Goal: Task Accomplishment & Management: Use online tool/utility

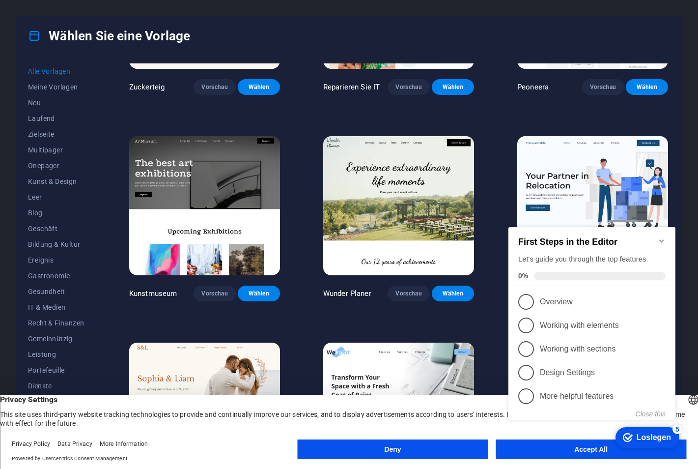
scroll to position [246, 0]
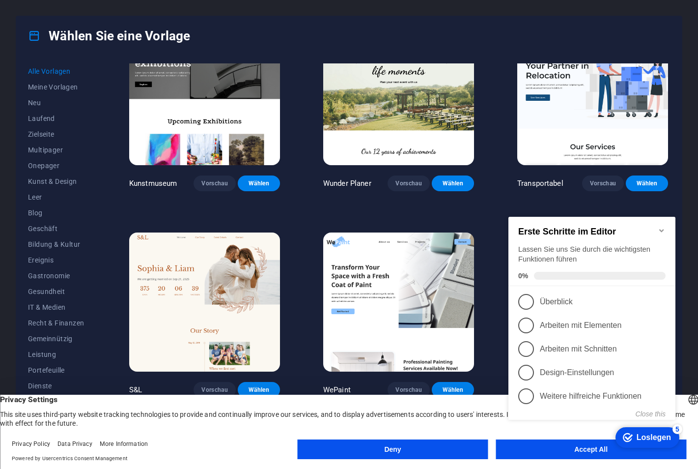
click at [534, 447] on div "Häkchen Loslegen 5 Erste Schritte im Editor Lassen Sie uns Sie durch die wichti…" at bounding box center [594, 332] width 179 height 239
click at [542, 448] on div "Häkchen Loslegen 5 Erste Schritte im Editor Lassen Sie uns Sie durch die wichti…" at bounding box center [594, 332] width 179 height 239
click at [638, 435] on div "Loslegen" at bounding box center [654, 437] width 34 height 9
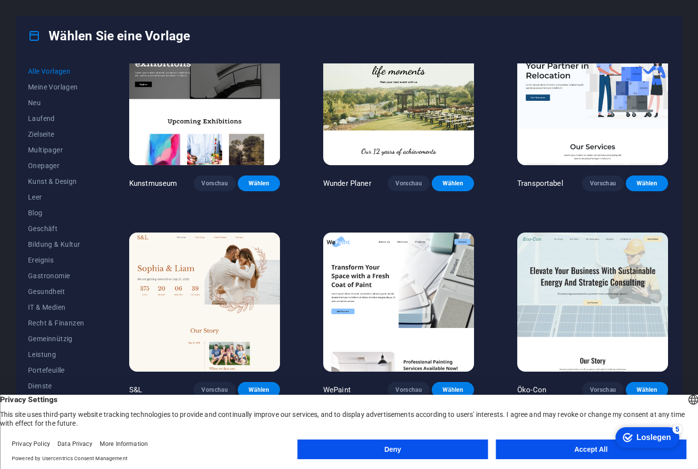
drag, startPoint x: 697, startPoint y: 660, endPoint x: 570, endPoint y: 450, distance: 245.3
click at [610, 450] on html "Häkchen Loslegen 5 Erste Schritte im Editor Lassen Sie uns Sie durch die wichti…" at bounding box center [646, 436] width 73 height 29
click at [649, 436] on div "Loslegen" at bounding box center [654, 437] width 34 height 9
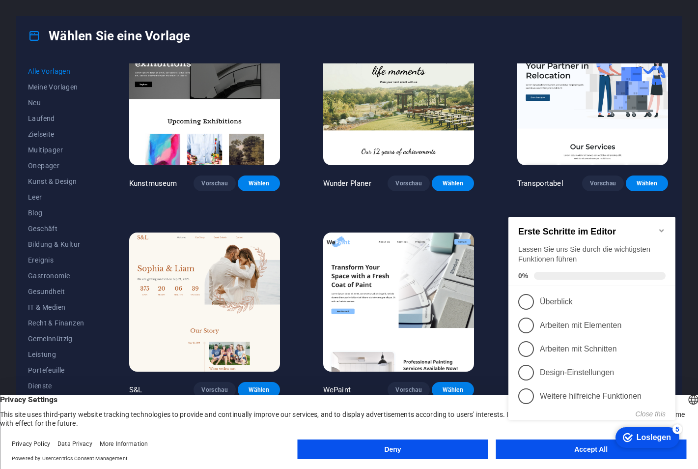
click at [661, 220] on div "Erste Schritte im Editor Lassen Sie uns Sie durch die wichtigsten Funktionen fü…" at bounding box center [592, 251] width 167 height 69
click at [382, 445] on button "Deny" at bounding box center [393, 449] width 191 height 20
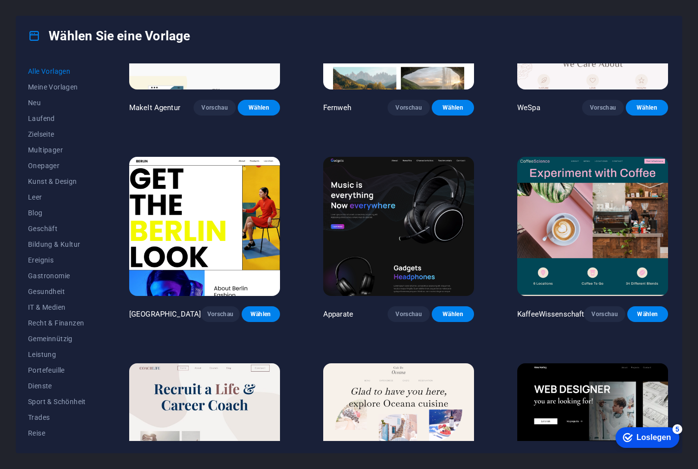
scroll to position [2408, 0]
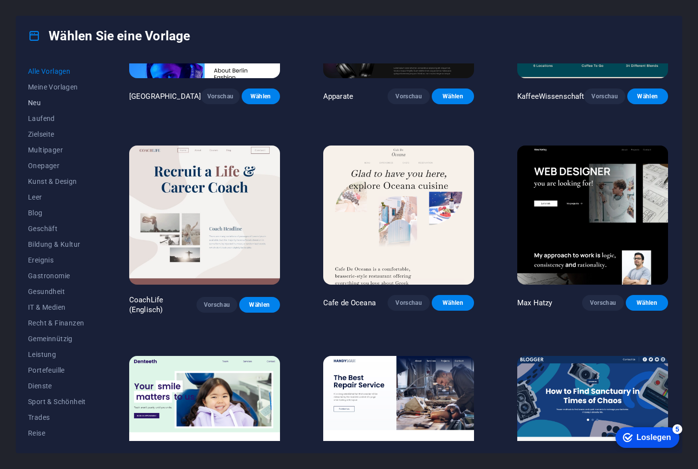
click at [51, 96] on button "Neu" at bounding box center [57, 103] width 58 height 16
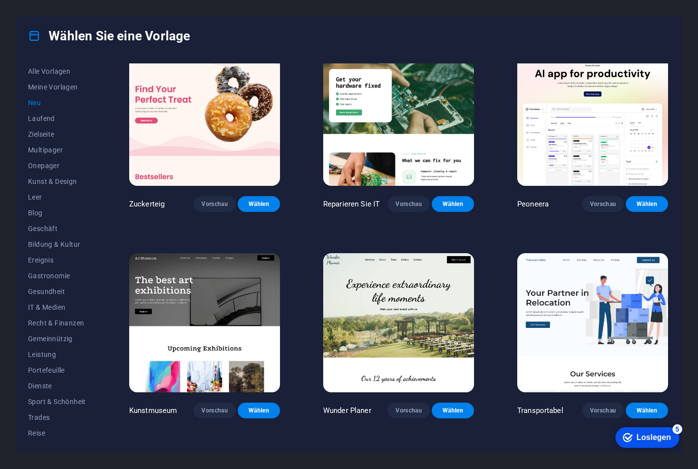
scroll to position [0, 0]
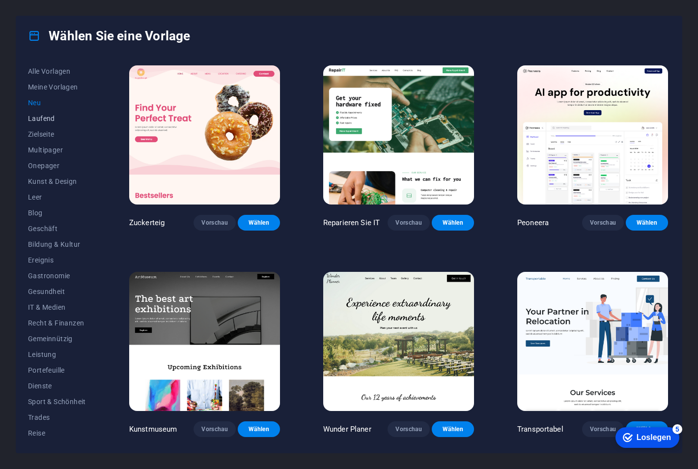
click at [50, 118] on span "Laufend" at bounding box center [57, 119] width 58 height 8
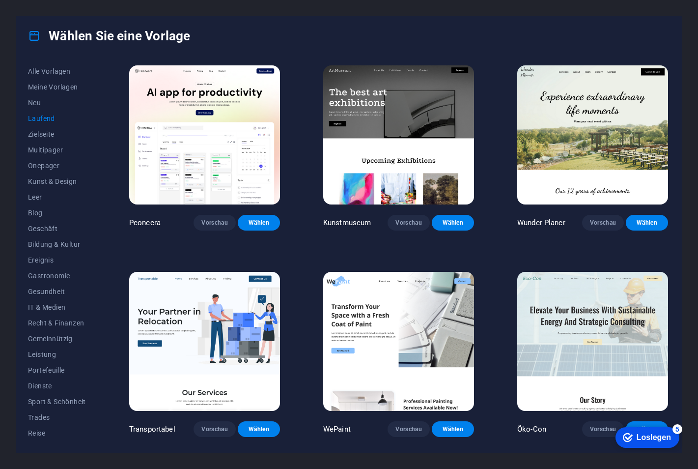
click at [215, 212] on div "Peoneera Vorschau Wählen" at bounding box center [204, 146] width 155 height 167
click at [208, 219] on span "Vorschau" at bounding box center [215, 223] width 27 height 8
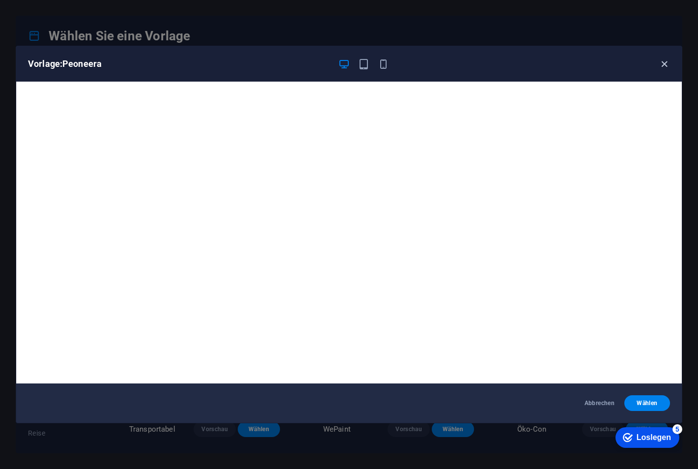
click at [665, 64] on icon "button" at bounding box center [664, 63] width 11 height 11
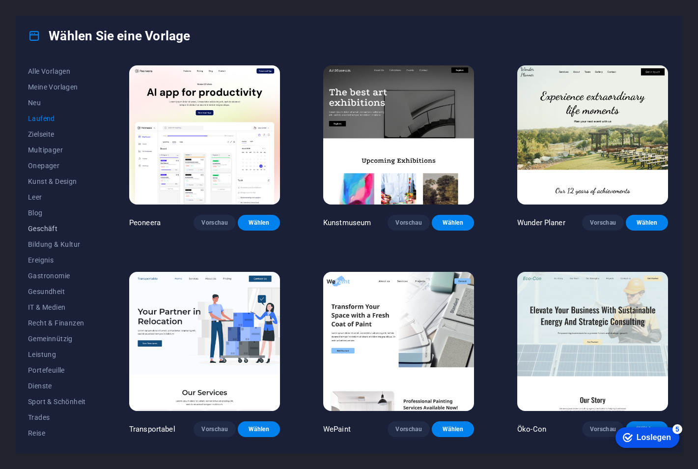
click at [47, 226] on span "Geschäft" at bounding box center [57, 229] width 58 height 8
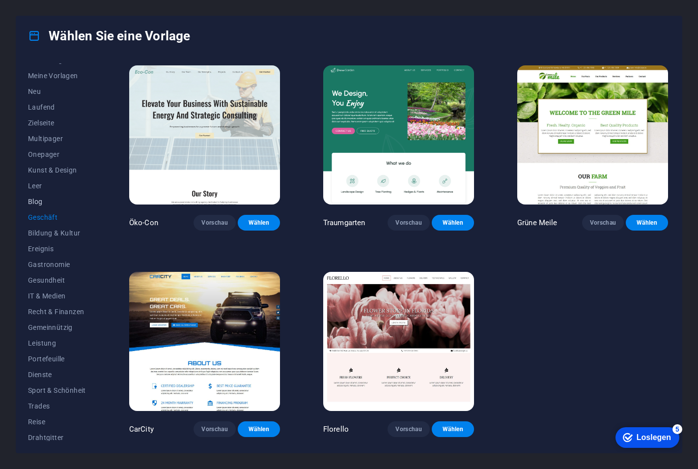
scroll to position [16, 0]
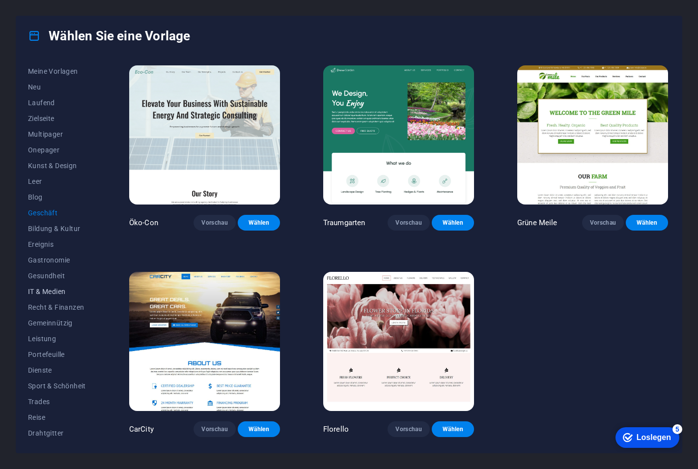
click at [59, 288] on span "IT & Medien" at bounding box center [57, 292] width 58 height 8
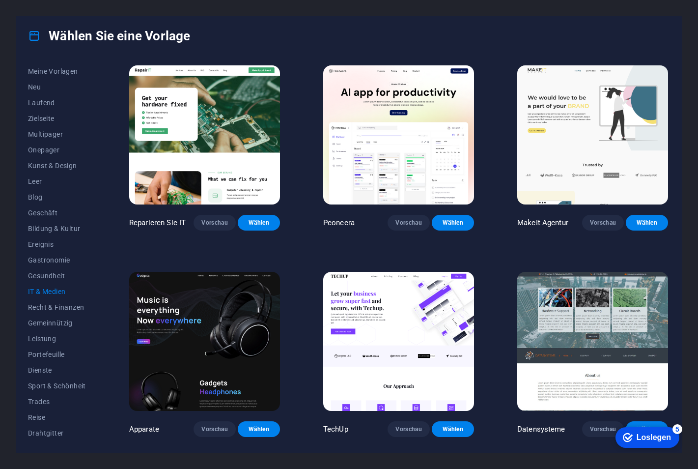
click at [208, 322] on img at bounding box center [204, 341] width 151 height 139
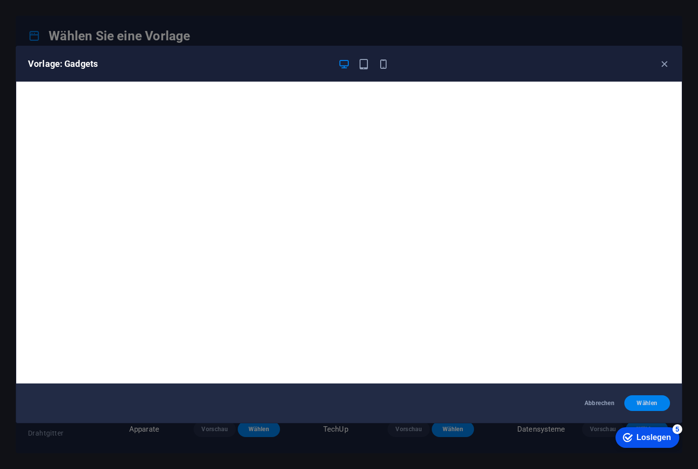
click at [649, 400] on span "Wählen" at bounding box center [648, 403] width 30 height 8
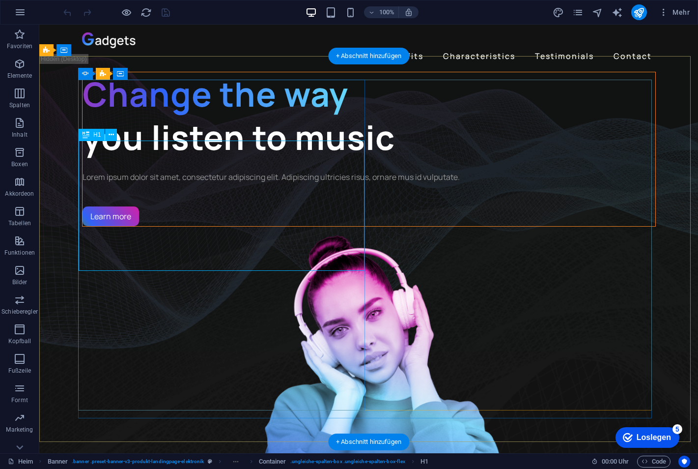
click at [244, 159] on div "Change the way you listen to music" at bounding box center [369, 115] width 573 height 87
click at [273, 159] on div "Change the way you listen to music" at bounding box center [369, 115] width 573 height 87
click at [212, 159] on div "Change the way you listen to music" at bounding box center [369, 115] width 573 height 87
click at [169, 159] on div "Change the way you listen to music" at bounding box center [369, 115] width 573 height 87
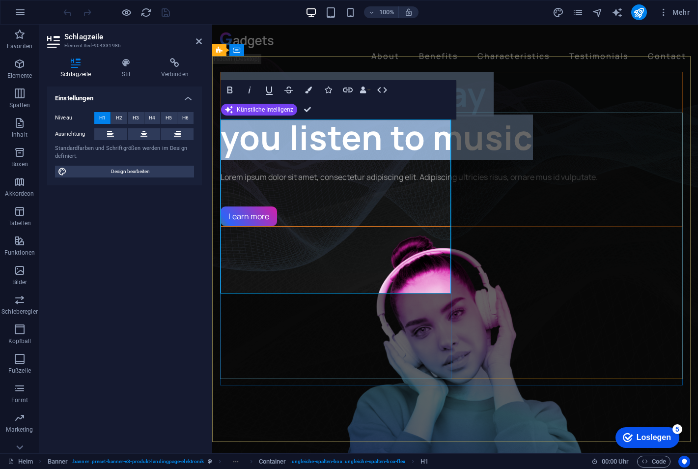
click at [338, 159] on h1 "Change the way you listen to music" at bounding box center [452, 115] width 462 height 87
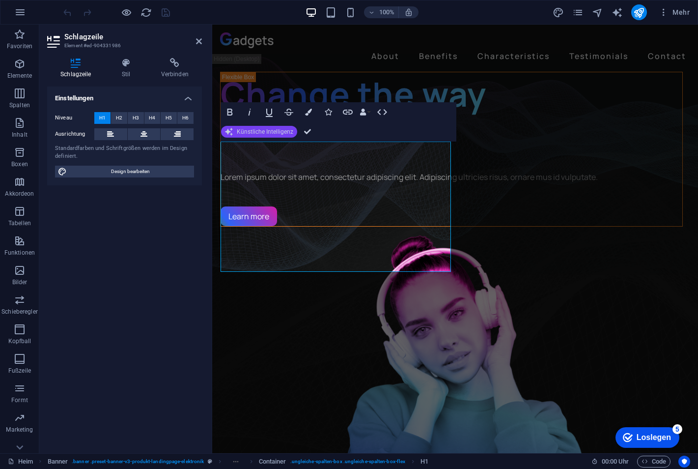
click at [274, 132] on span "Künstliche Intelligenz" at bounding box center [265, 132] width 57 height 6
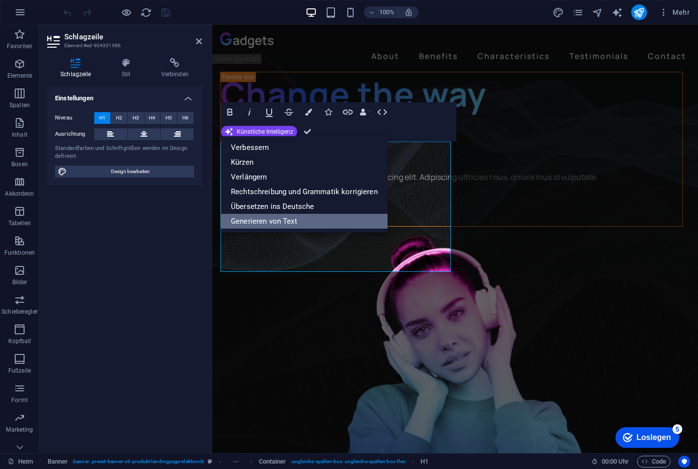
click at [331, 216] on link "Generieren von Text" at bounding box center [304, 221] width 167 height 15
select select "English"
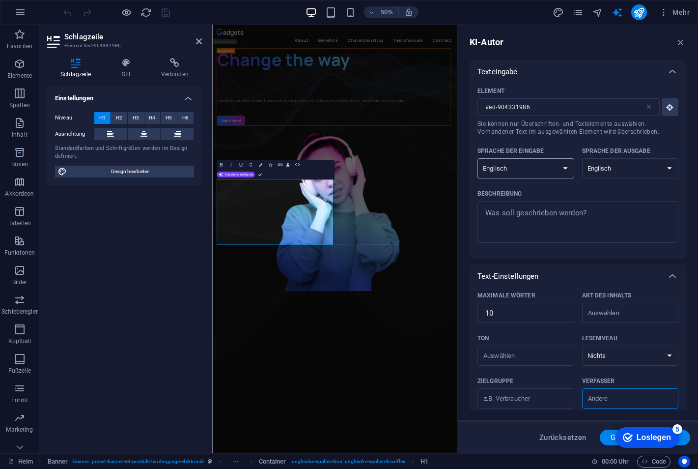
click at [571, 169] on select "Albanisch Arabisch Armenisch Awadhi Aserbaidschanisch Baschkirisch Baskisch Bel…" at bounding box center [526, 168] width 97 height 20
select select "German"
click at [478, 158] on select "Albanisch Arabisch Armenisch Awadhi Aserbaidschanisch Baschkirisch Baskisch Bel…" at bounding box center [526, 168] width 97 height 20
click at [648, 170] on select "Albanisch Arabisch Armenisch Awadhi Aserbaidschanisch Baschkirisch Baskisch Bel…" at bounding box center [630, 168] width 97 height 20
click at [387, 159] on h1 "Change the way ​" at bounding box center [454, 115] width 466 height 87
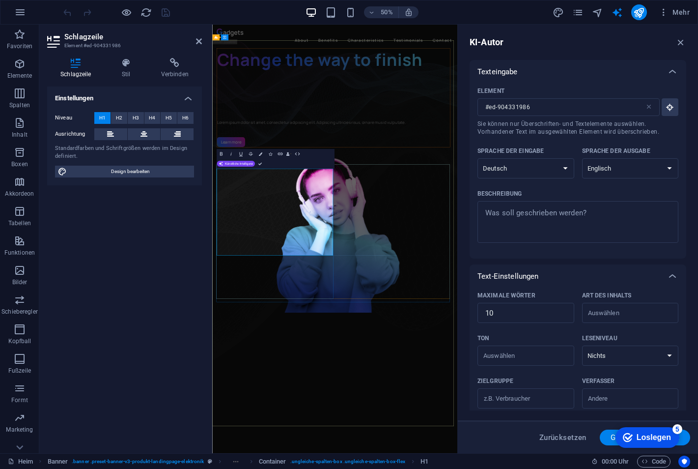
click at [434, 202] on h1 "Change the way to finish ‌ ​" at bounding box center [454, 137] width 466 height 130
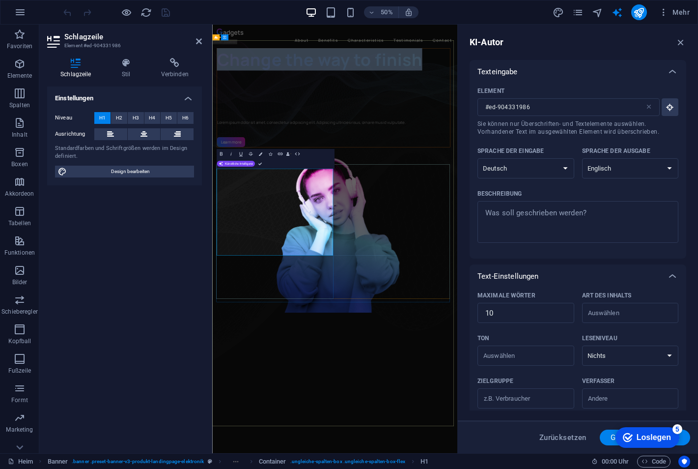
drag, startPoint x: 434, startPoint y: 381, endPoint x: 229, endPoint y: 337, distance: 210.1
click at [229, 202] on h1 "Change the way to finish ‌ ​" at bounding box center [454, 137] width 466 height 130
drag, startPoint x: 438, startPoint y: 376, endPoint x: 223, endPoint y: 332, distance: 219.8
click at [223, 202] on h1 "Change the way to finish ‌ ​" at bounding box center [454, 137] width 466 height 130
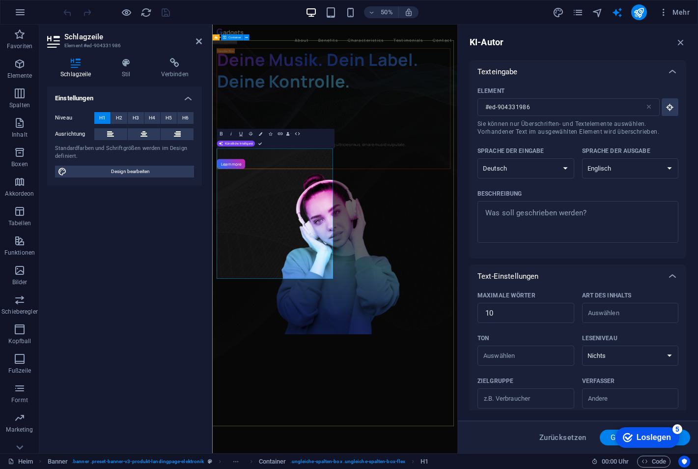
drag, startPoint x: 601, startPoint y: 104, endPoint x: 629, endPoint y: 63, distance: 49.9
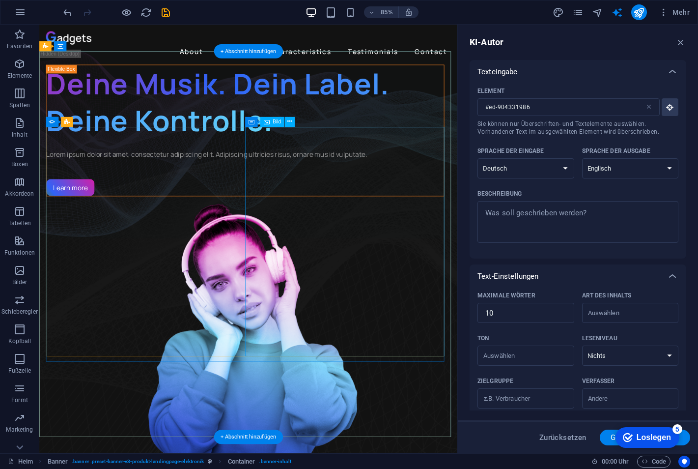
click at [394, 227] on figure "1/3" at bounding box center [281, 392] width 469 height 331
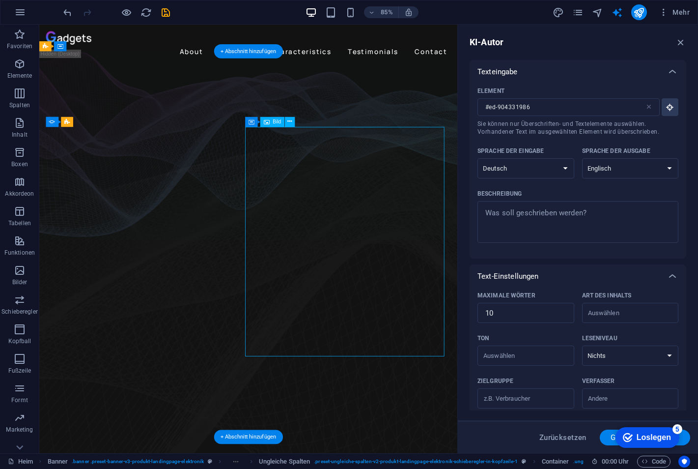
click at [394, 253] on figure "1/3" at bounding box center [281, 392] width 469 height 331
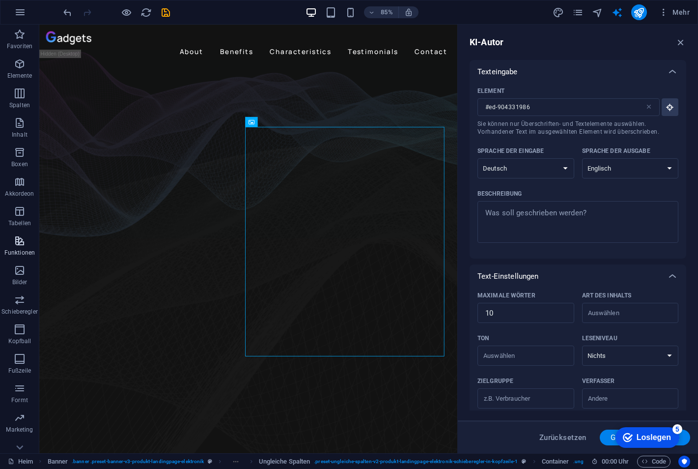
click at [24, 242] on icon "button" at bounding box center [20, 241] width 12 height 12
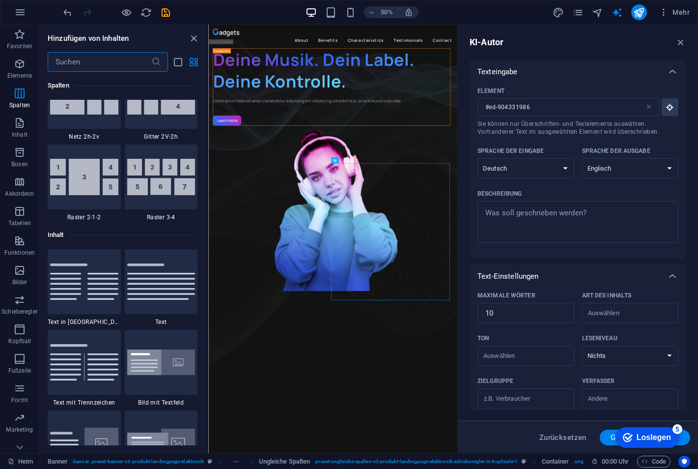
scroll to position [1177, 0]
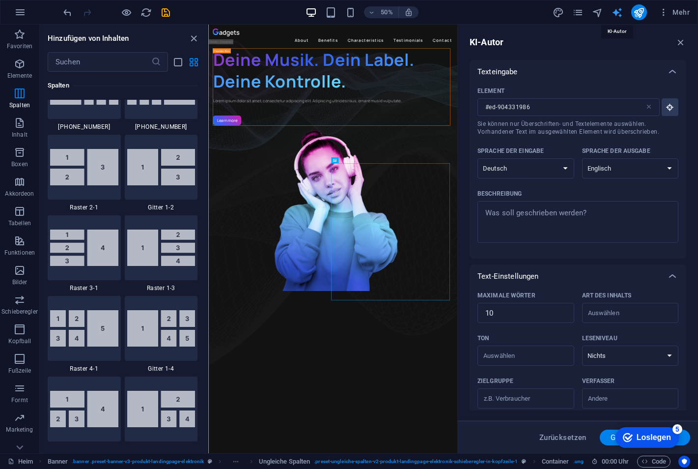
click at [683, 41] on icon "button" at bounding box center [681, 42] width 11 height 11
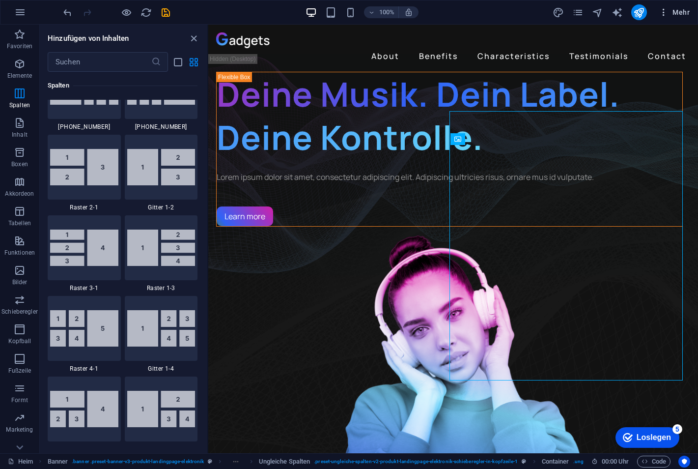
click at [664, 11] on icon "button" at bounding box center [664, 12] width 10 height 10
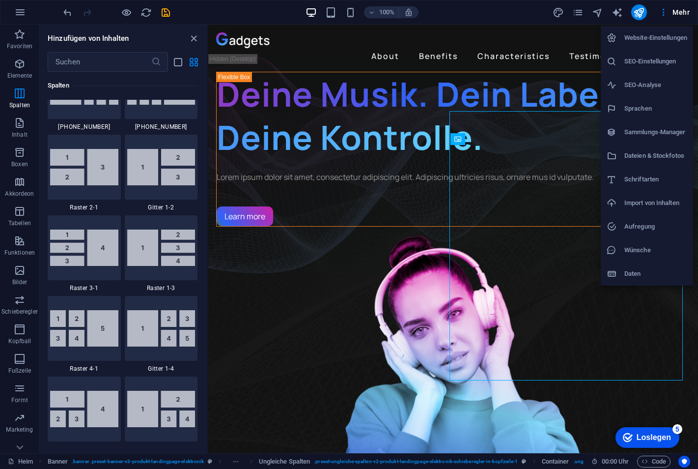
click at [645, 30] on li "Website-Einstellungen" at bounding box center [647, 38] width 92 height 24
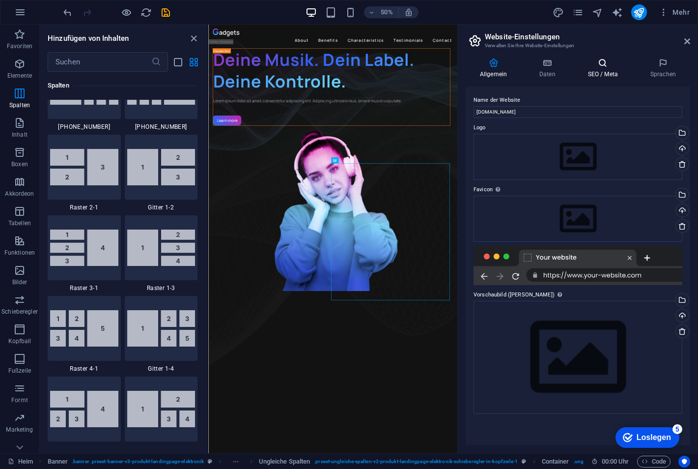
click at [600, 72] on font "SEO / Meta" at bounding box center [603, 74] width 30 height 7
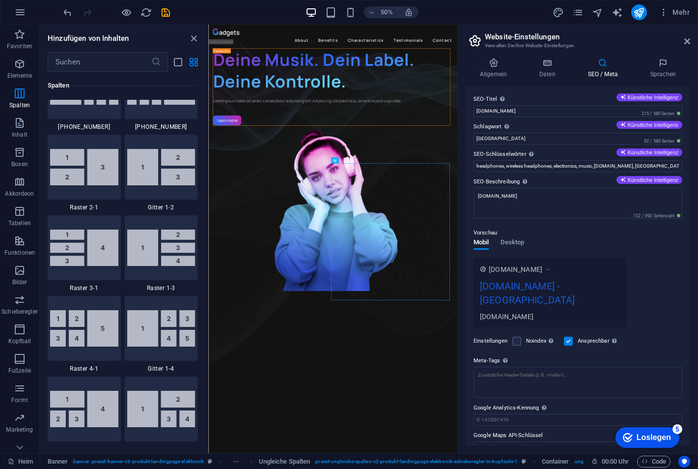
scroll to position [0, 0]
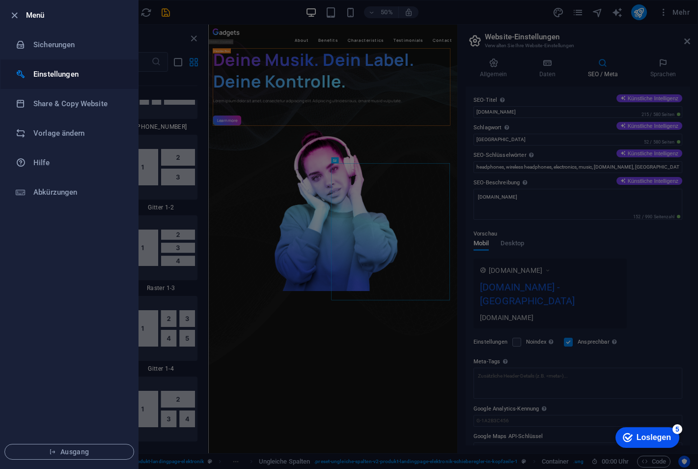
click at [51, 68] on li "Einstellungen" at bounding box center [69, 73] width 138 height 29
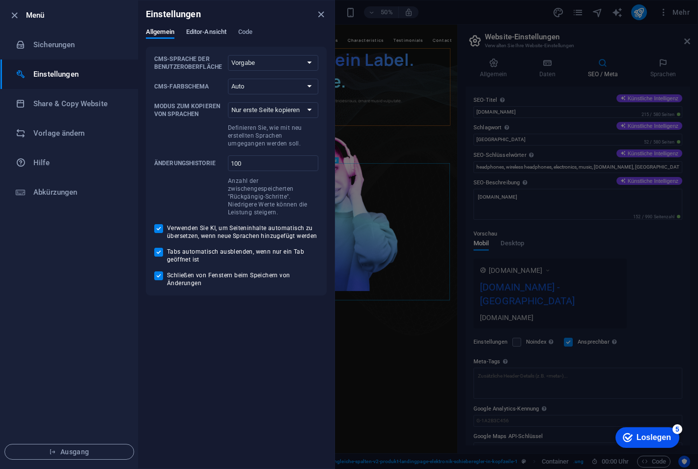
click at [219, 31] on span "Editor-Ansicht" at bounding box center [206, 33] width 40 height 14
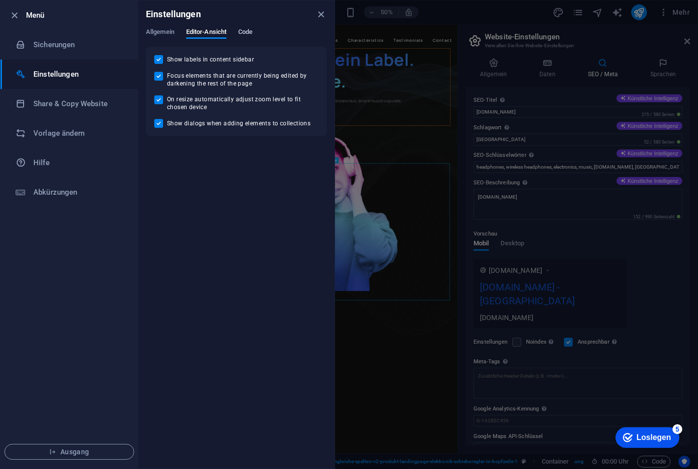
click at [244, 31] on span "Code" at bounding box center [245, 33] width 14 height 14
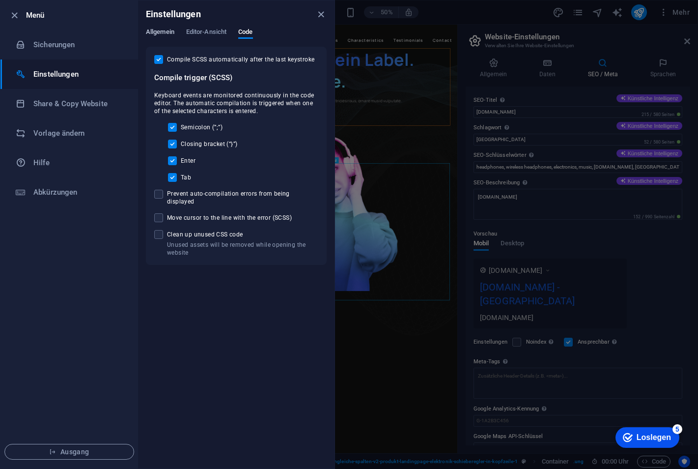
click at [162, 30] on span "Allgemein" at bounding box center [160, 33] width 29 height 14
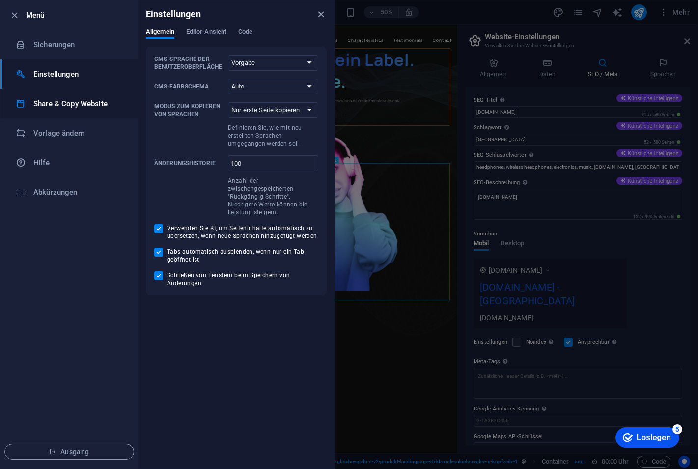
click at [63, 102] on h6 "Share & Copy Website" at bounding box center [78, 104] width 91 height 12
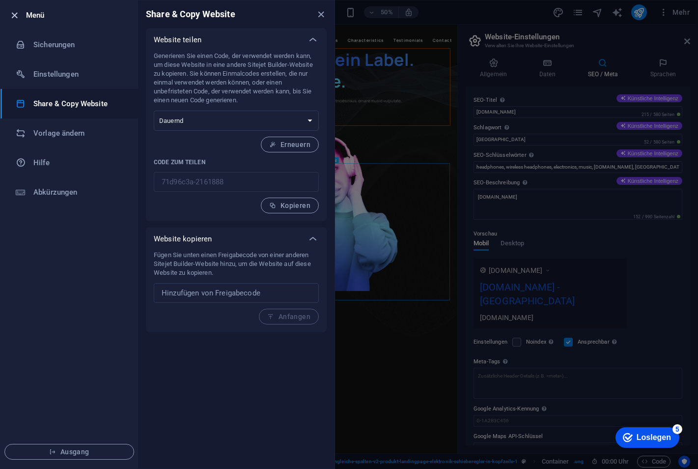
click at [16, 13] on icon "button" at bounding box center [14, 15] width 11 height 11
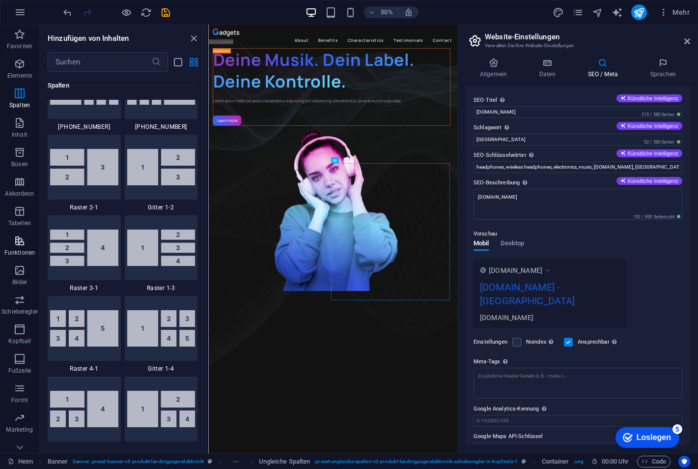
click at [22, 237] on icon "button" at bounding box center [20, 241] width 12 height 12
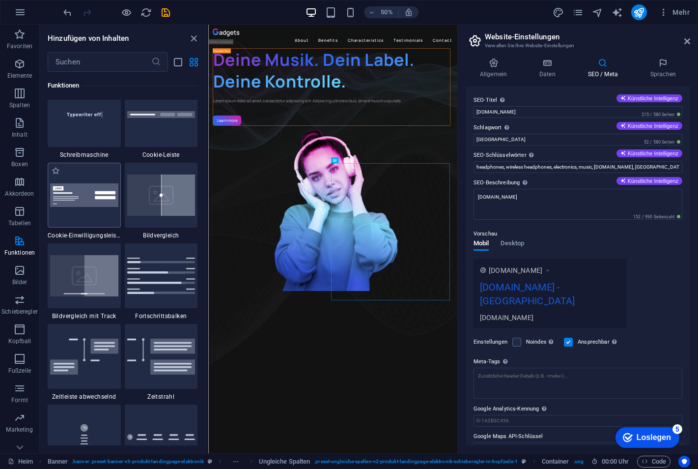
scroll to position [4028, 0]
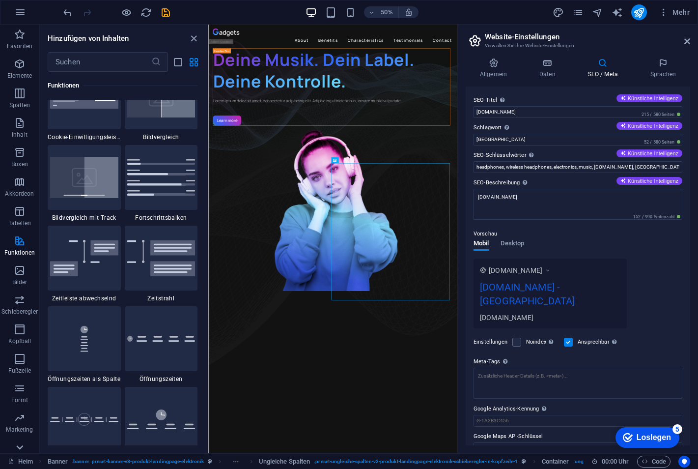
click at [22, 446] on icon at bounding box center [19, 447] width 7 height 4
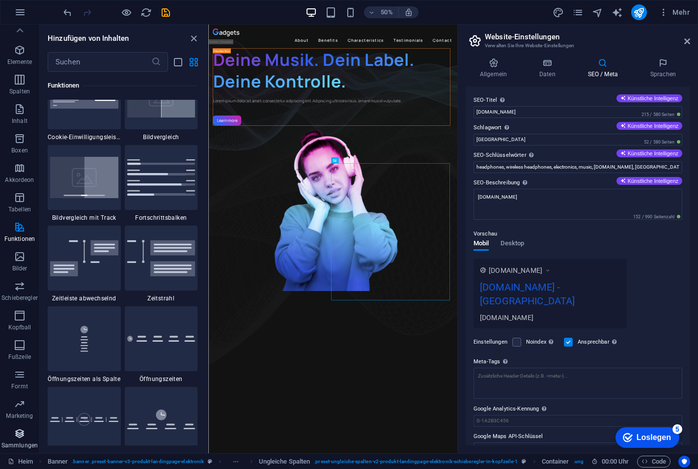
click at [19, 434] on icon "button" at bounding box center [20, 434] width 12 height 12
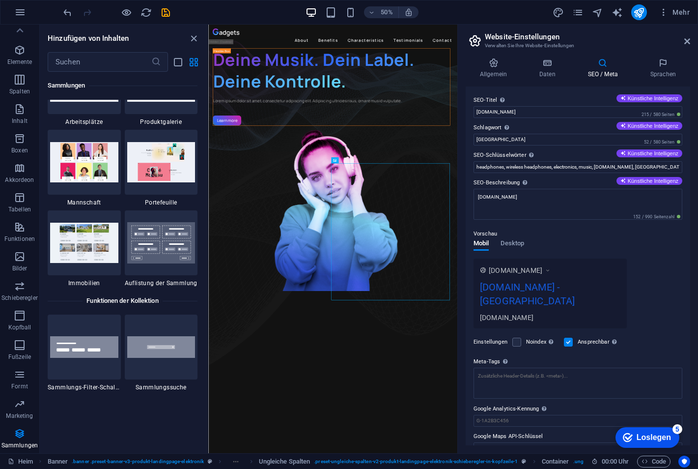
scroll to position [9292, 0]
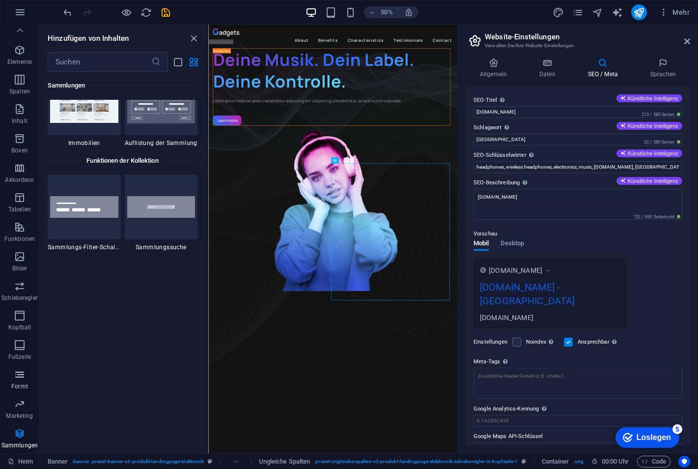
click at [23, 378] on icon "button" at bounding box center [20, 375] width 12 height 12
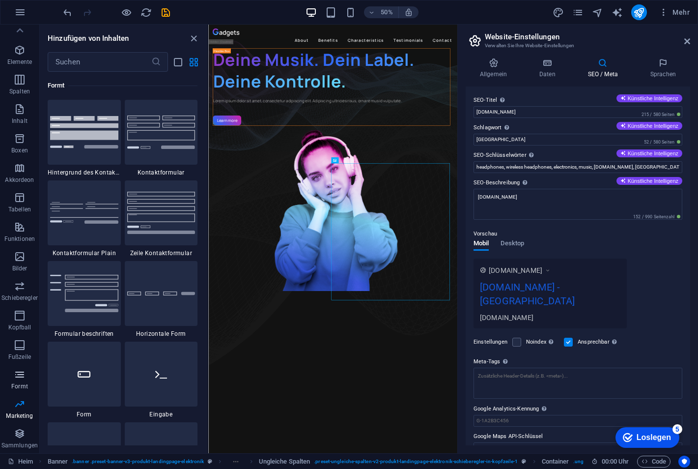
scroll to position [7176, 0]
click at [20, 220] on button "Funktionen" at bounding box center [19, 231] width 39 height 29
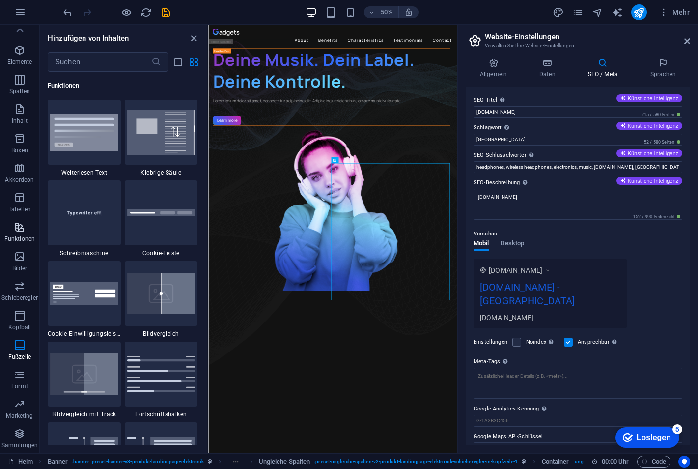
scroll to position [3831, 0]
click at [21, 190] on button "Tabellen" at bounding box center [19, 202] width 39 height 29
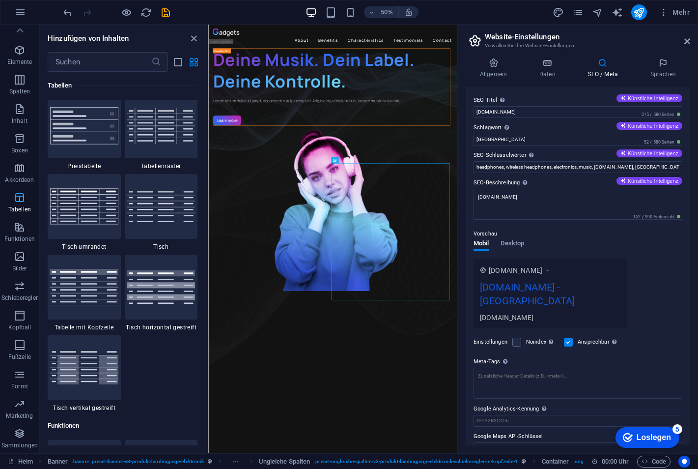
scroll to position [3404, 0]
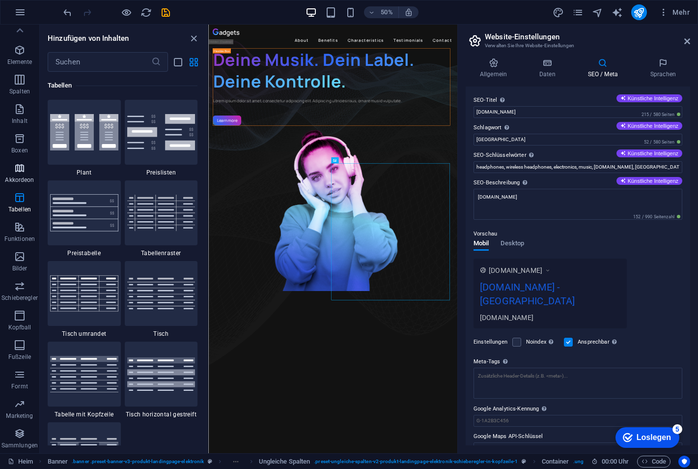
click at [19, 173] on icon "button" at bounding box center [20, 168] width 12 height 12
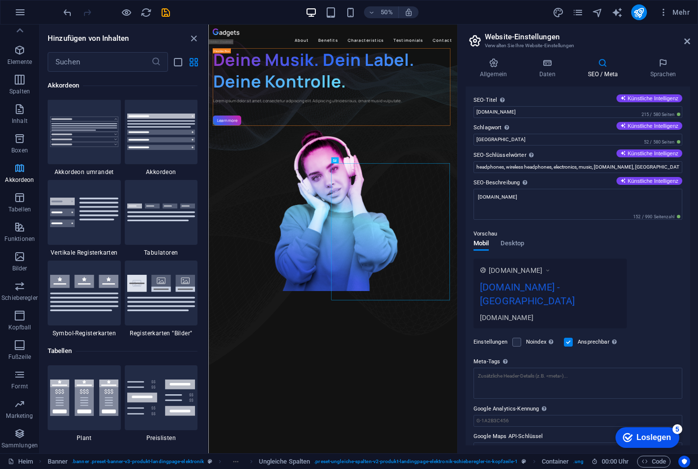
scroll to position [3138, 0]
click at [19, 144] on icon "button" at bounding box center [20, 139] width 12 height 12
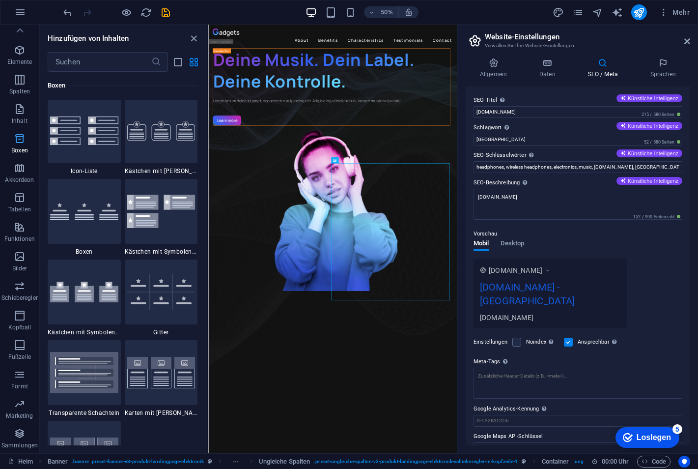
scroll to position [2711, 0]
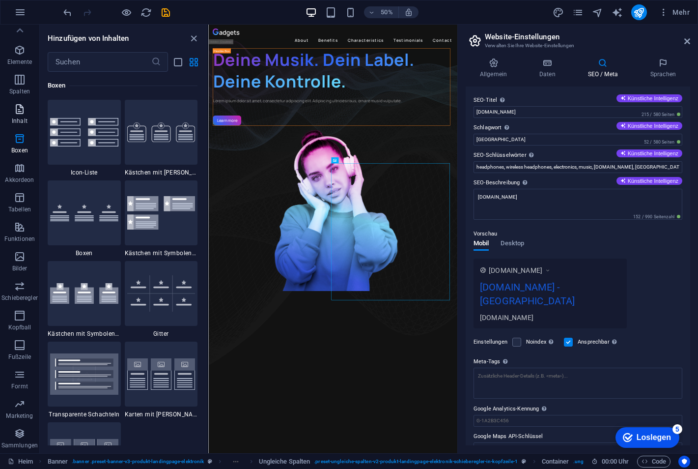
click at [19, 116] on span "Inhalt" at bounding box center [19, 115] width 39 height 24
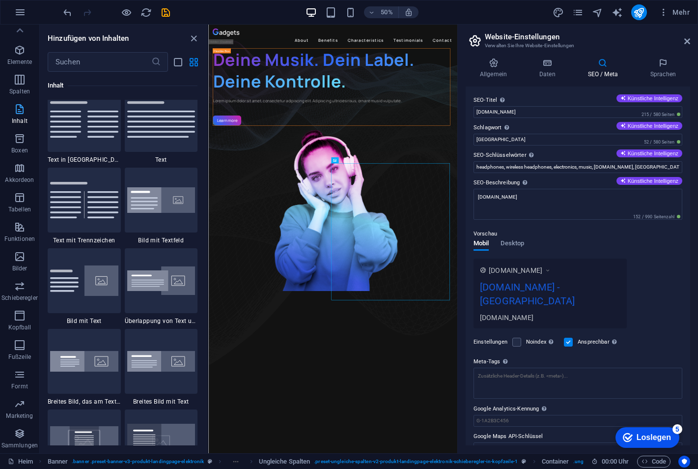
scroll to position [1720, 0]
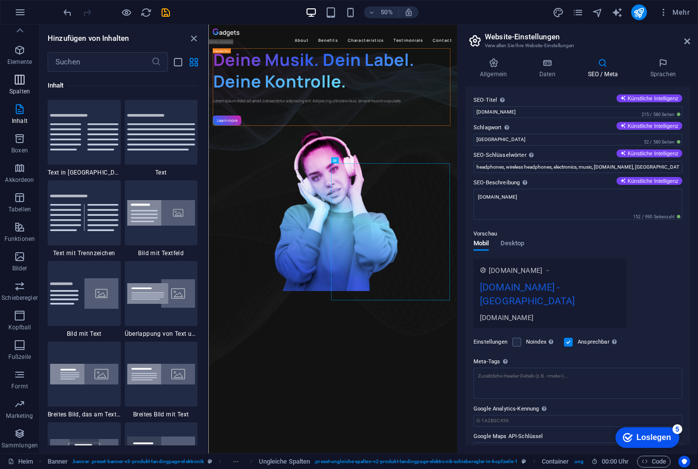
click at [21, 82] on icon "button" at bounding box center [20, 80] width 12 height 12
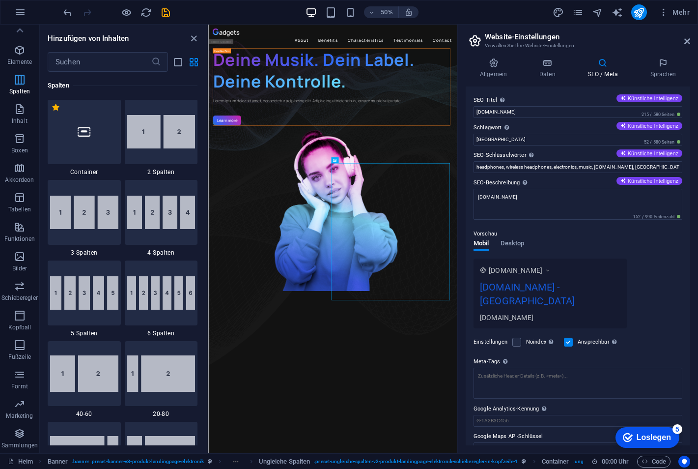
scroll to position [487, 0]
click at [19, 52] on icon "button" at bounding box center [20, 50] width 12 height 12
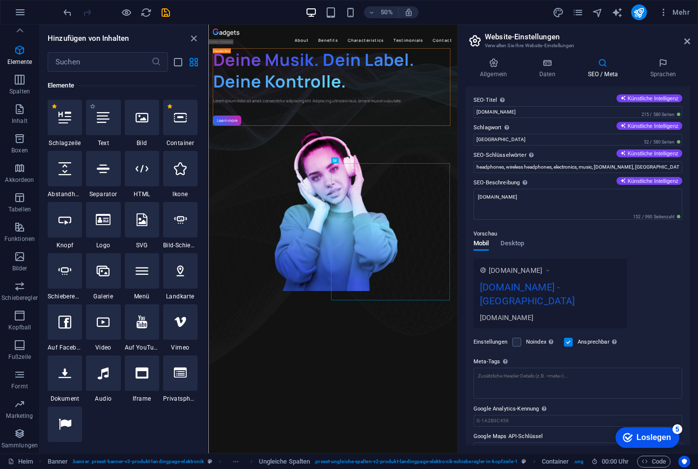
scroll to position [0, 0]
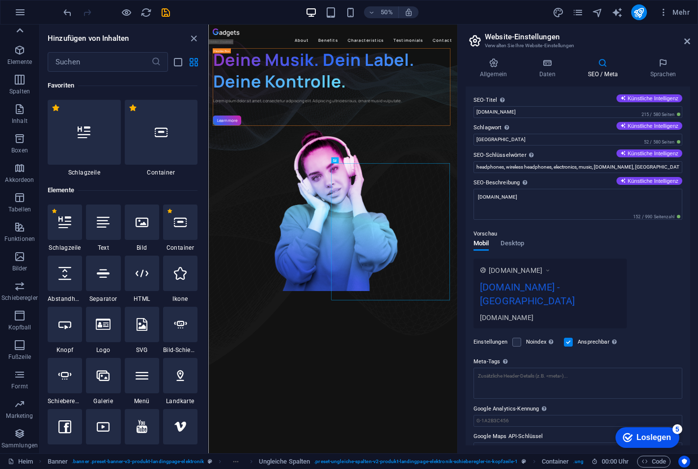
click at [18, 25] on icon at bounding box center [20, 31] width 14 height 14
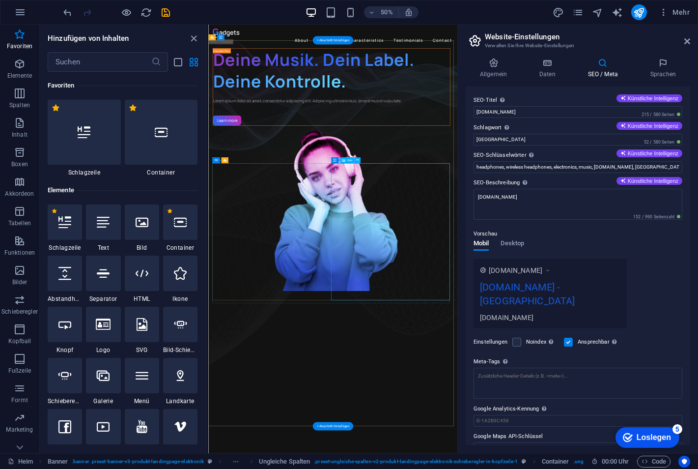
click at [607, 427] on figure "1/3" at bounding box center [453, 392] width 475 height 331
click at [601, 421] on figure "1/3" at bounding box center [453, 392] width 475 height 331
click at [600, 419] on figure "1/3" at bounding box center [453, 392] width 475 height 331
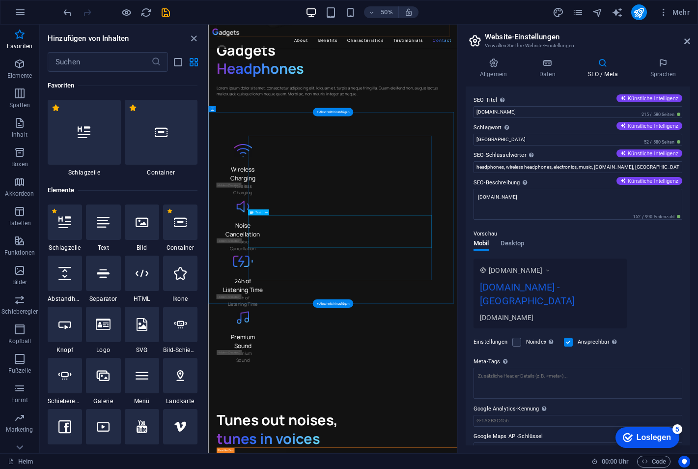
scroll to position [2607, 0]
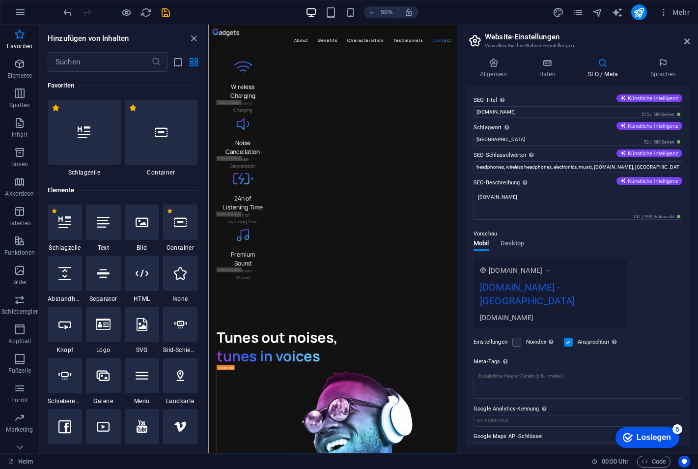
click at [648, 93] on div "SEO-Titel Der Titel Ihrer Website - machen Sie ihn zu etwas, das in den Suchmas…" at bounding box center [578, 266] width 225 height 359
click at [643, 98] on font "Künstliche Intelligenz" at bounding box center [653, 98] width 51 height 6
type input "Revolutionize Your Music Experience"
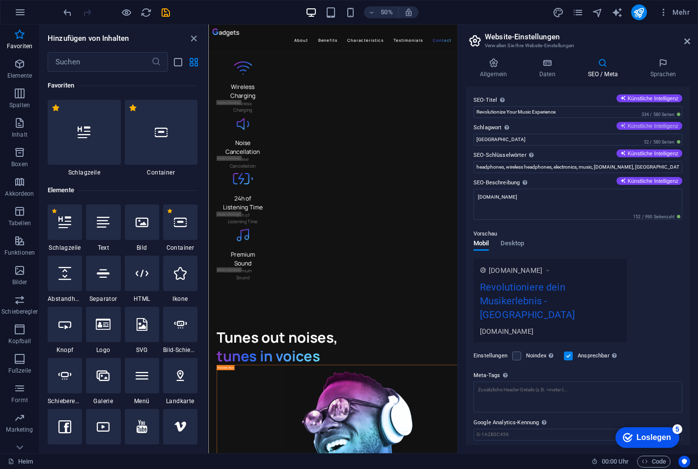
click at [644, 124] on font "Künstliche Intelligenz" at bounding box center [653, 126] width 51 height 6
type input "Experience Sound Like Never Before"
click at [642, 152] on font "Künstliche Intelligenz" at bounding box center [653, 153] width 51 height 6
type input "music headphones, wireless earbuds, noise cancellation, premium sound quality, …"
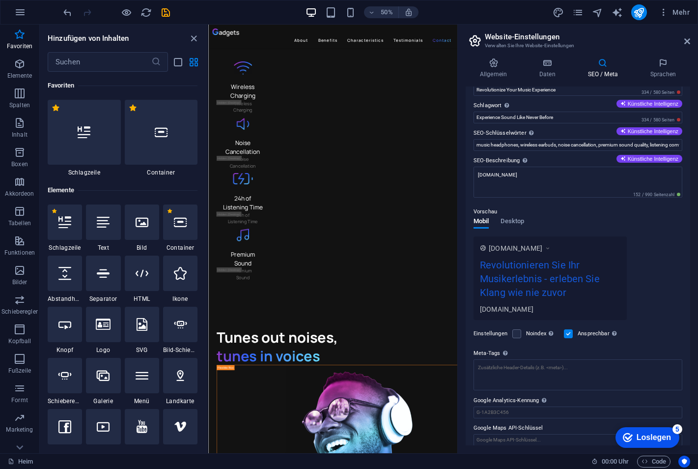
scroll to position [30, 0]
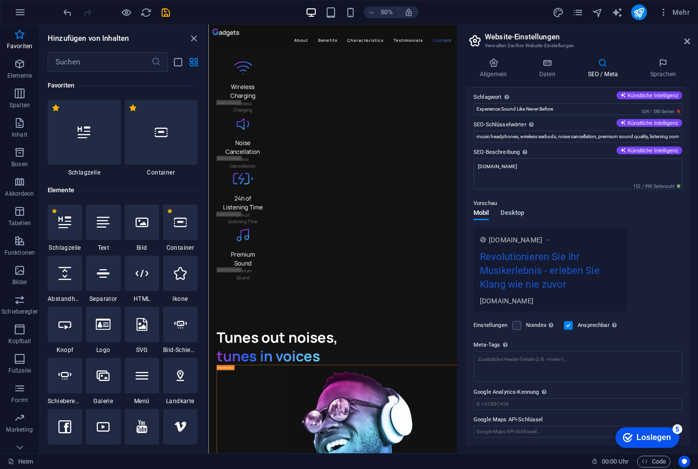
click at [515, 212] on span "Desktop" at bounding box center [513, 214] width 24 height 14
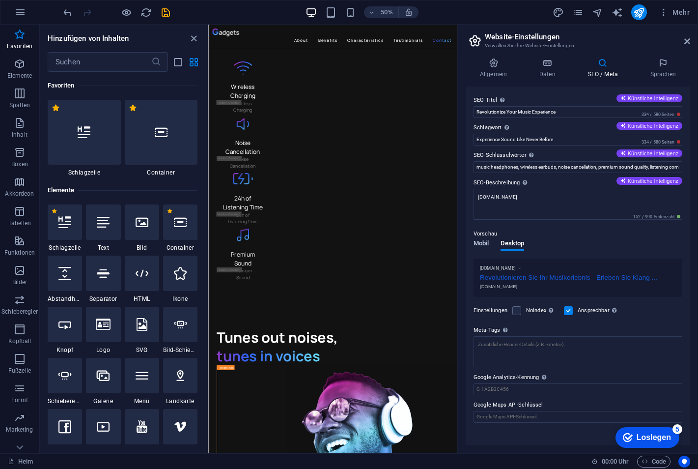
click at [488, 242] on span "Mobil" at bounding box center [481, 244] width 15 height 14
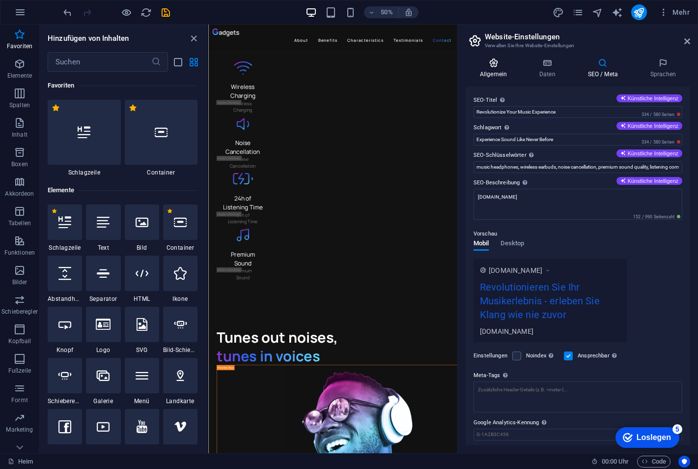
click at [496, 68] on h4 "Allgemein" at bounding box center [495, 68] width 59 height 21
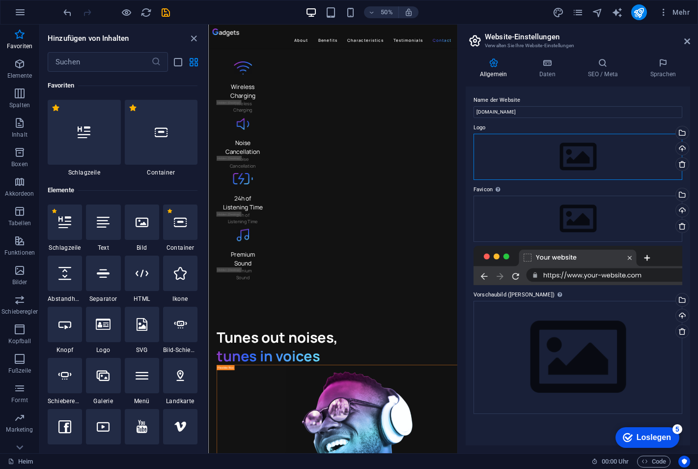
click at [607, 156] on div "Drag files here, click to choose files or select files from Files or our free s…" at bounding box center [578, 157] width 209 height 46
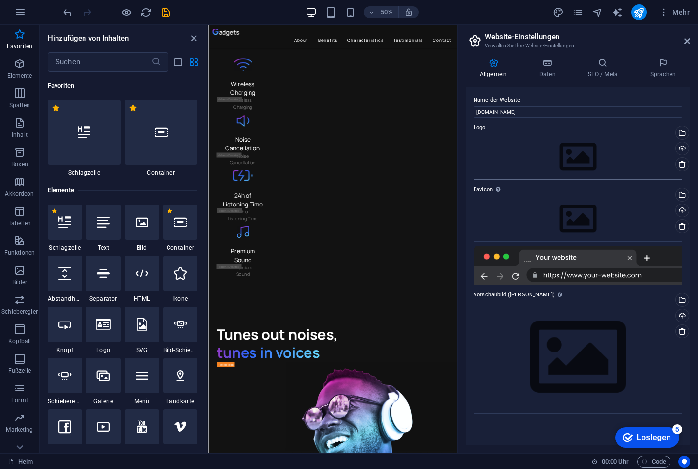
scroll to position [225, 0]
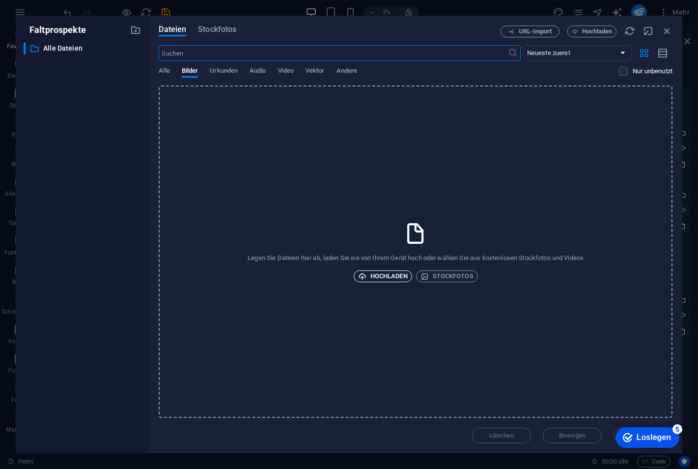
click at [396, 275] on font "Hochladen" at bounding box center [389, 276] width 37 height 12
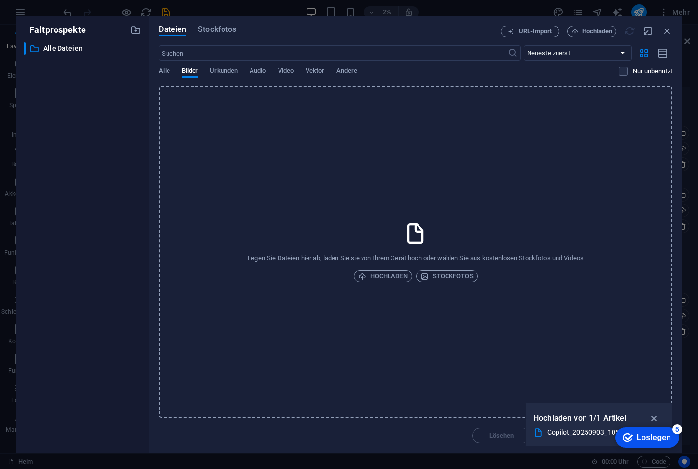
scroll to position [2607, 0]
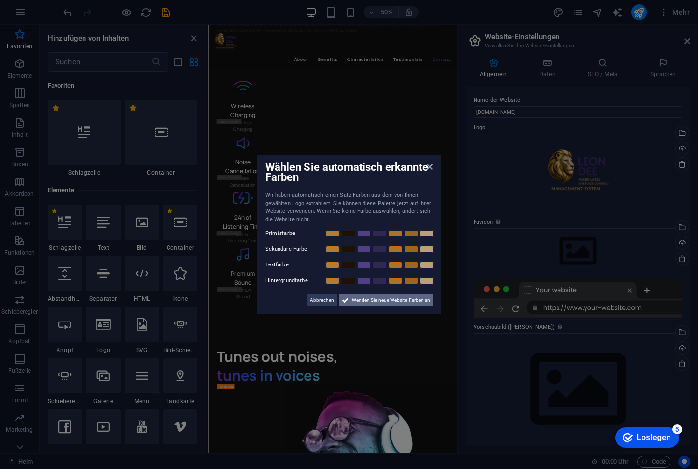
click at [381, 298] on span "Wenden Sie neue Website-Farben an" at bounding box center [391, 300] width 79 height 12
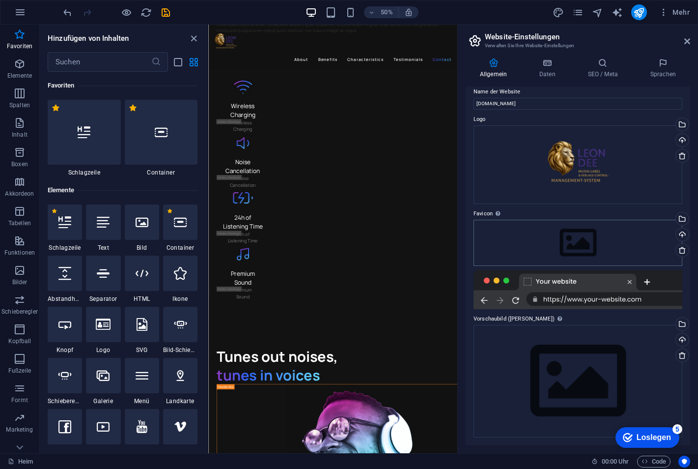
scroll to position [0, 0]
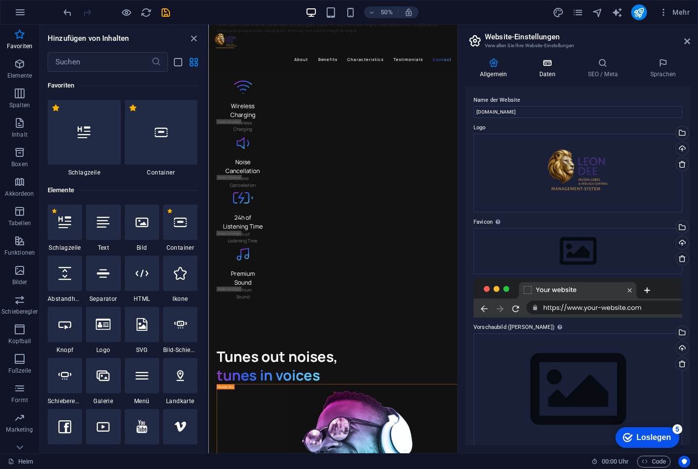
click at [548, 75] on font "Daten" at bounding box center [548, 74] width 16 height 7
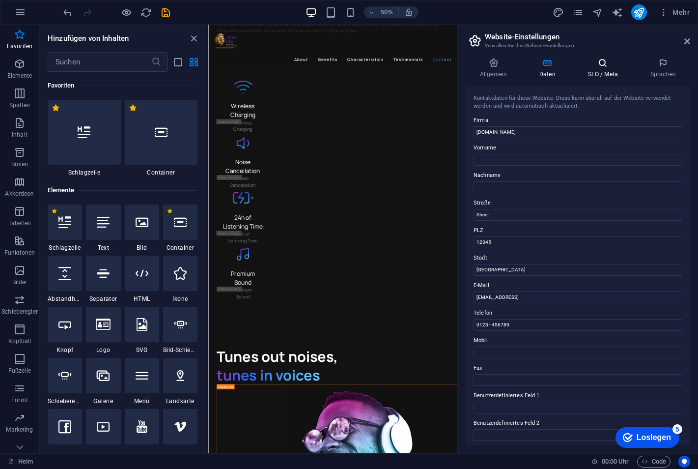
click at [601, 71] on font "SEO / Meta" at bounding box center [603, 74] width 30 height 7
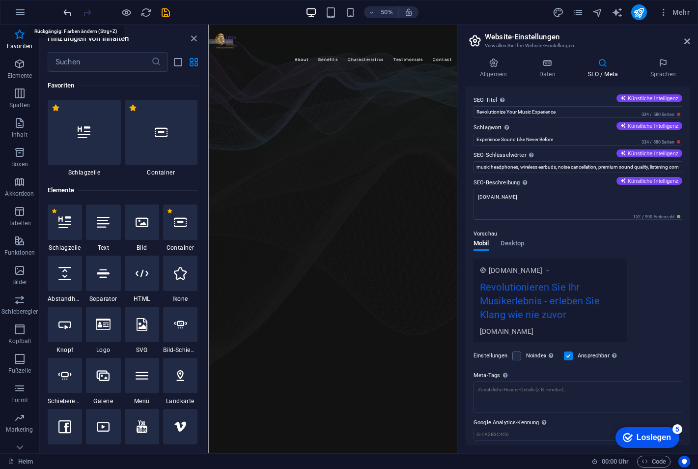
click at [195, 37] on icon "Panel schließen" at bounding box center [193, 38] width 11 height 11
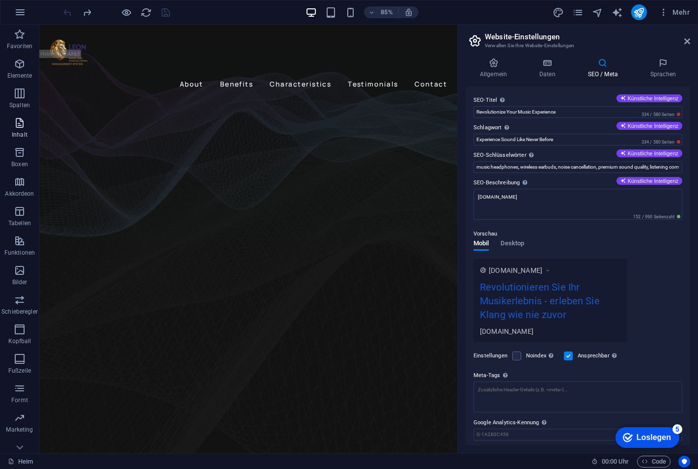
click at [25, 130] on span "Inhalt" at bounding box center [19, 129] width 39 height 24
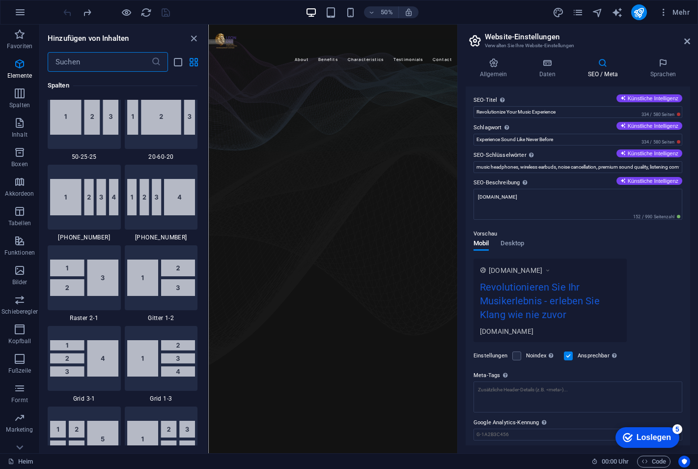
scroll to position [1720, 0]
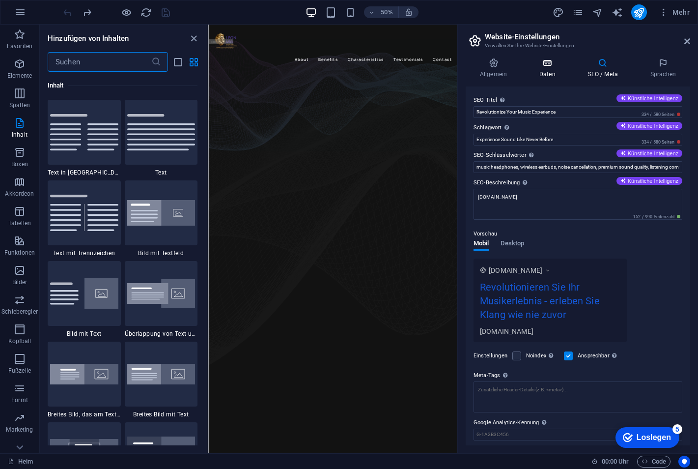
click at [551, 70] on h4 "Daten" at bounding box center [549, 68] width 49 height 21
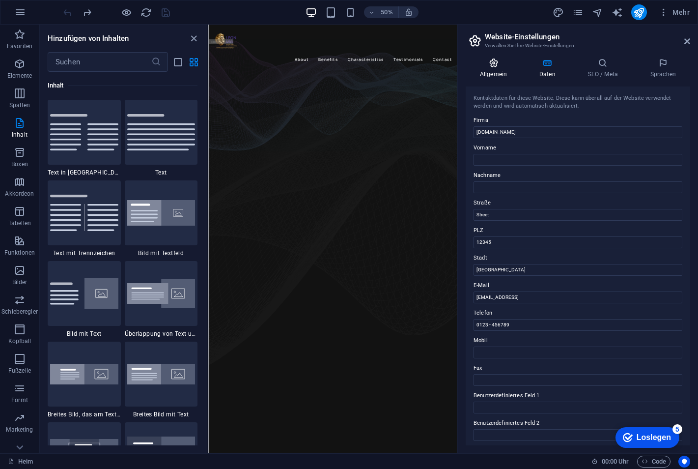
click at [495, 66] on icon at bounding box center [494, 63] width 56 height 10
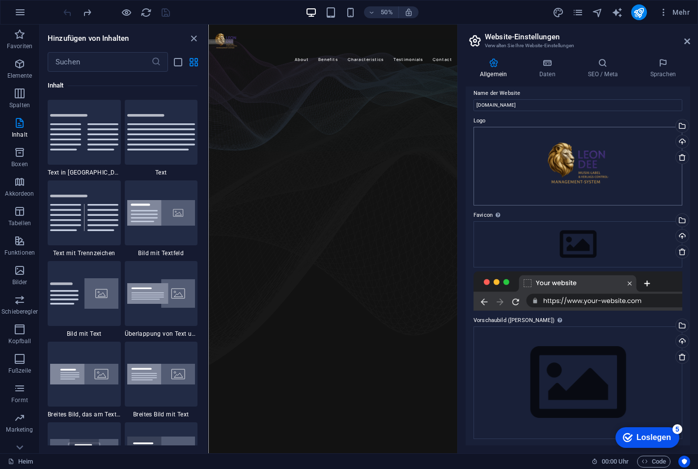
scroll to position [8, 0]
click at [645, 440] on div "Loslegen" at bounding box center [654, 437] width 34 height 9
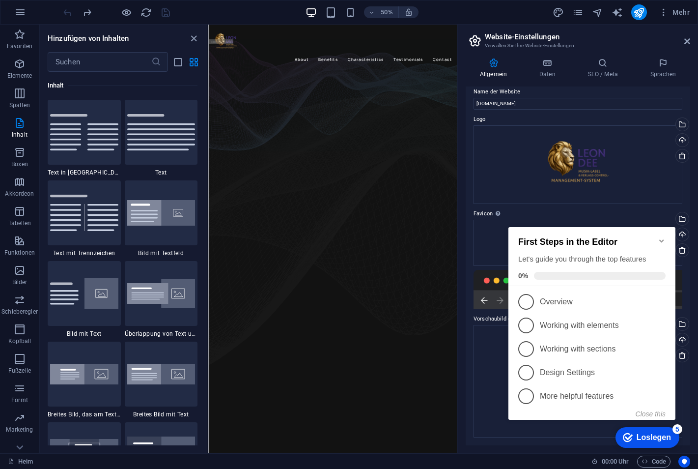
click at [662, 237] on icon "Minimize checklist" at bounding box center [662, 241] width 8 height 8
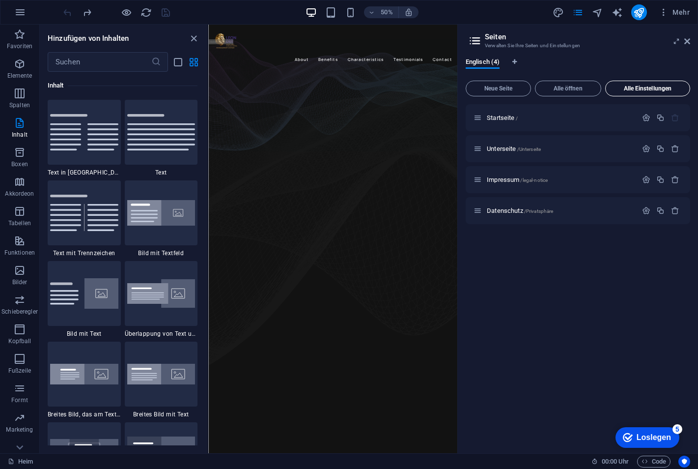
click at [658, 87] on span "Alle Einstellungen" at bounding box center [648, 89] width 76 height 6
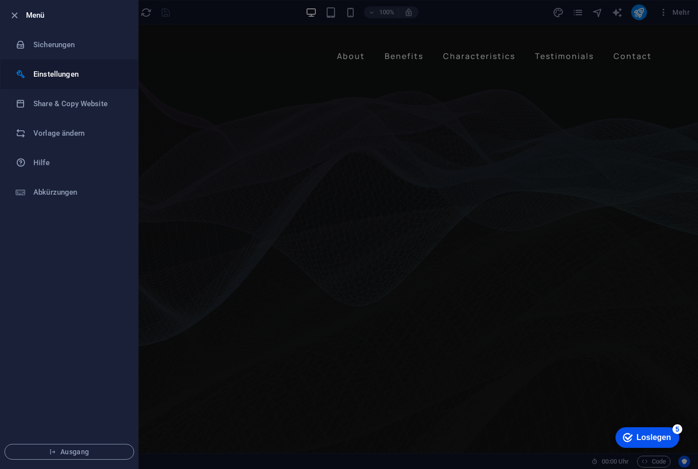
drag, startPoint x: 59, startPoint y: 66, endPoint x: 56, endPoint y: 73, distance: 8.1
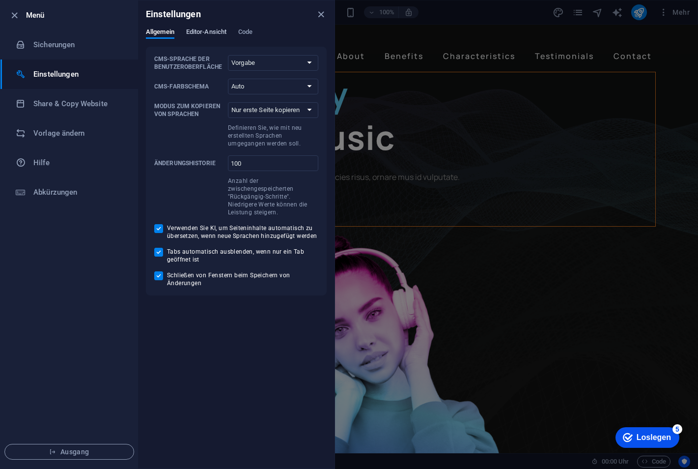
click at [215, 34] on span "Editor-Ansicht" at bounding box center [206, 33] width 40 height 14
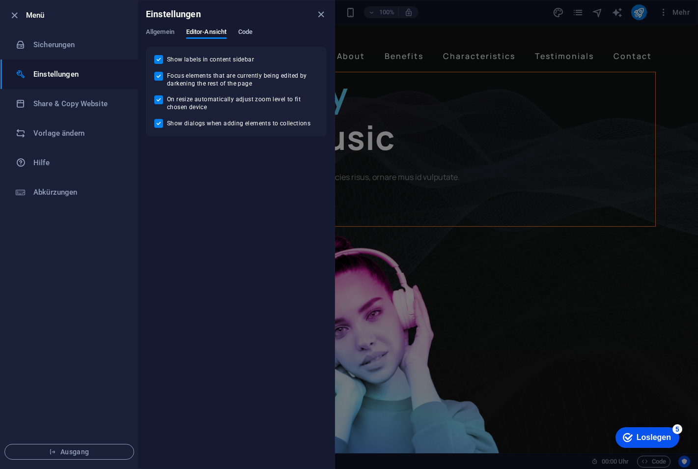
click at [250, 32] on span "Code" at bounding box center [245, 33] width 14 height 14
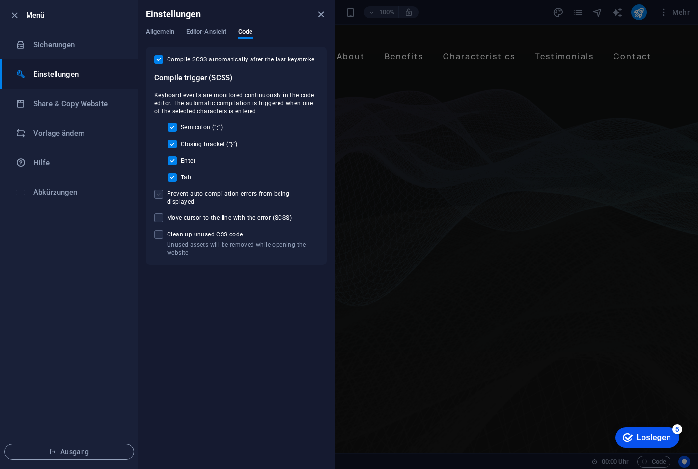
click at [159, 193] on span at bounding box center [158, 194] width 9 height 9
click at [159, 193] on input "Prevent auto-compilation errors from being displayed" at bounding box center [160, 194] width 13 height 9
checkbox input "true"
click at [159, 206] on div "Compile SCSS automatically after the last keystroke Compile trigger (SCSS) Keyb…" at bounding box center [236, 156] width 164 height 202
click at [160, 213] on span at bounding box center [158, 217] width 9 height 9
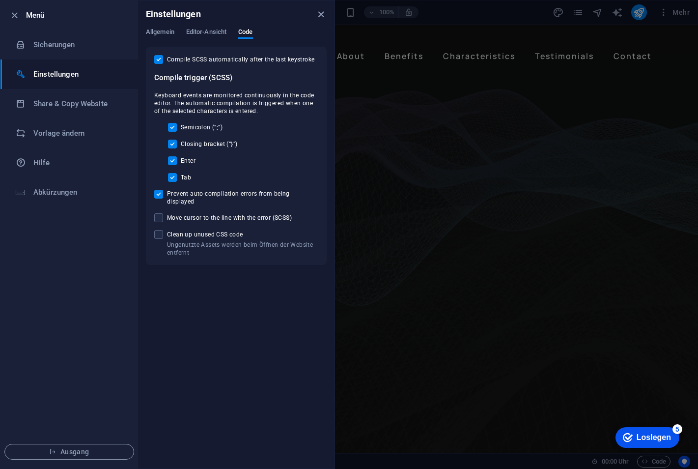
click at [160, 213] on input "Move cursor to the line with the error (SCSS)" at bounding box center [160, 217] width 13 height 9
checkbox input "true"
click at [156, 222] on div "Compile SCSS automatically after the last keystroke Compile trigger (SCSS) Keyb…" at bounding box center [236, 156] width 164 height 202
click at [160, 230] on span at bounding box center [158, 234] width 9 height 9
click at [160, 230] on input "Ungenutzte Assets werden beim Öffnen der Website entfernt Clean up unused CSS c…" at bounding box center [160, 234] width 13 height 9
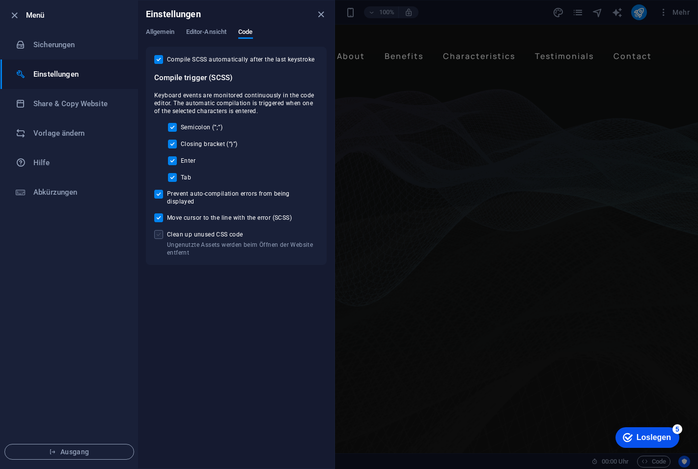
checkbox input "true"
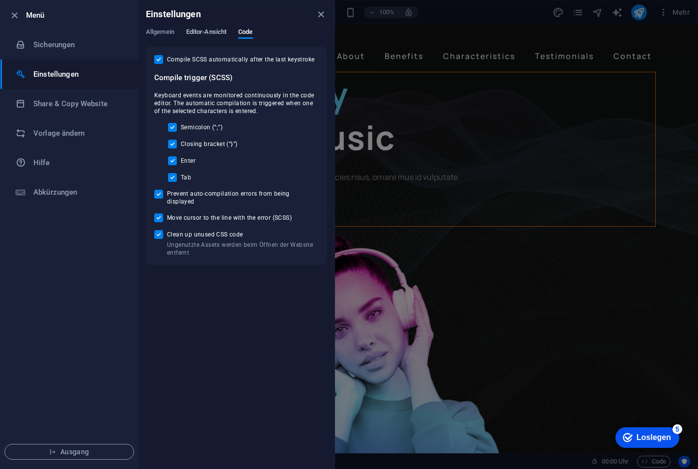
click at [206, 28] on span "Editor-Ansicht" at bounding box center [206, 33] width 40 height 14
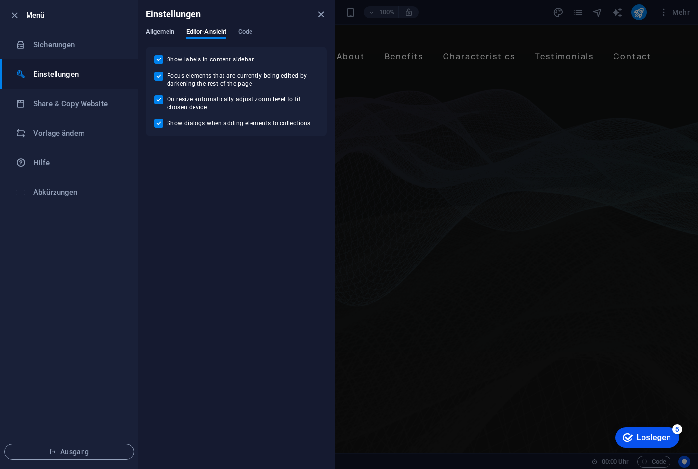
click at [152, 31] on span "Allgemein" at bounding box center [160, 33] width 29 height 14
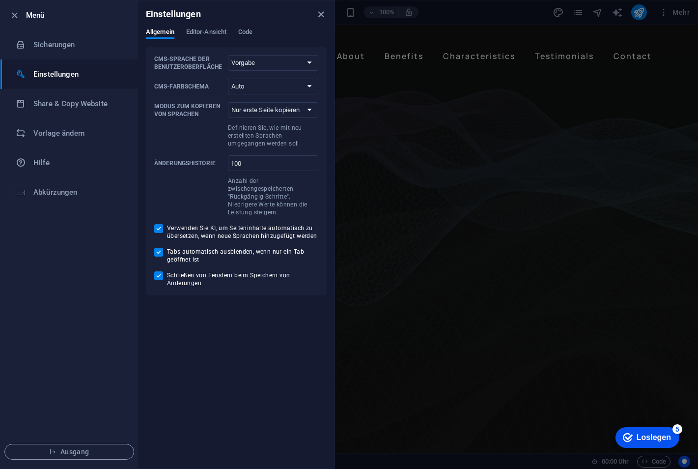
drag, startPoint x: 389, startPoint y: 311, endPoint x: 381, endPoint y: 308, distance: 8.9
click at [0, 0] on div at bounding box center [0, 0] width 0 height 0
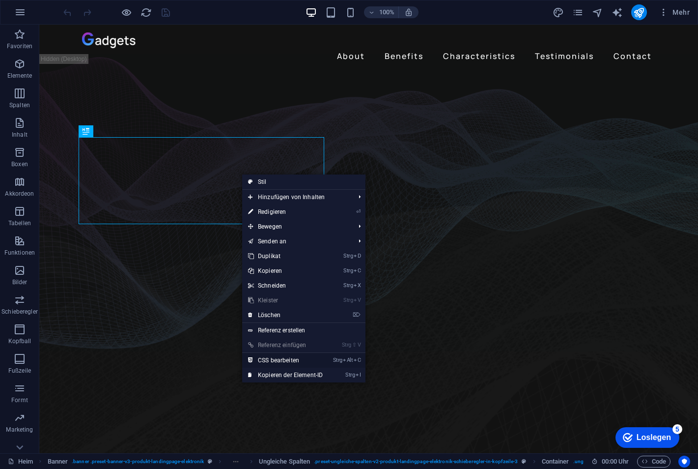
click at [280, 358] on font "CSS bearbeiten" at bounding box center [278, 360] width 41 height 7
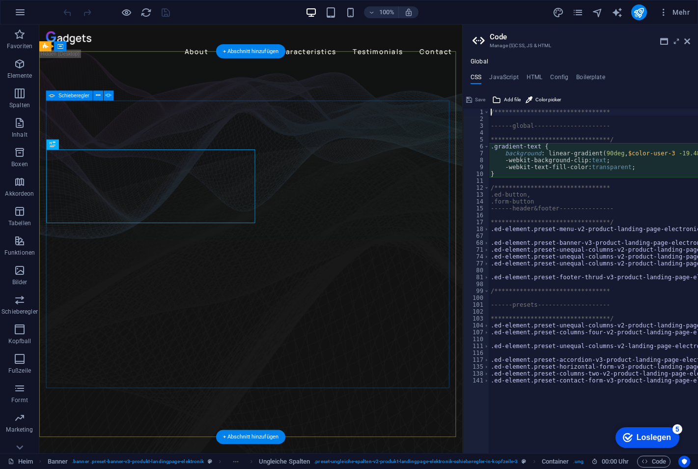
type textarea "background: linear-gradient(90deg, $color-user-3 -19.48%, $color-user-2 29.97%,…"
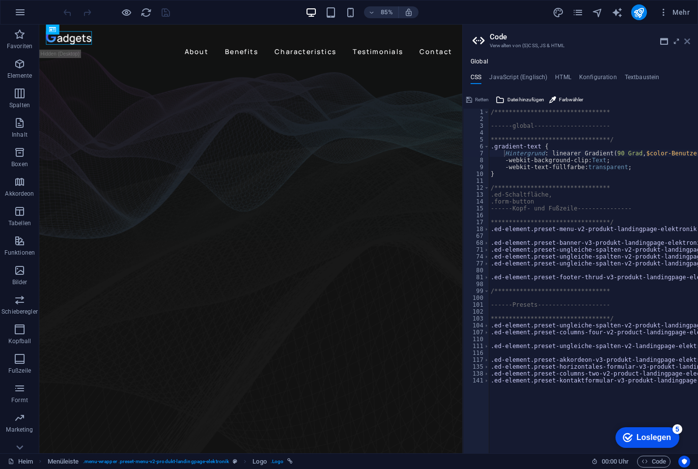
click at [687, 42] on icon at bounding box center [688, 41] width 6 height 8
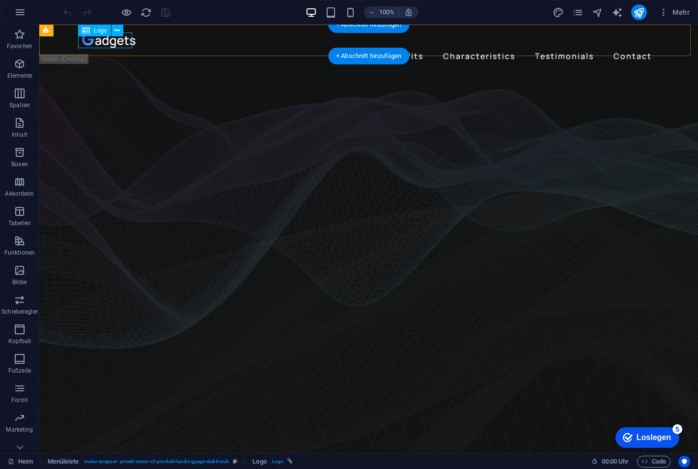
click at [117, 40] on div at bounding box center [369, 40] width 574 height 16
click at [99, 41] on div at bounding box center [369, 40] width 574 height 16
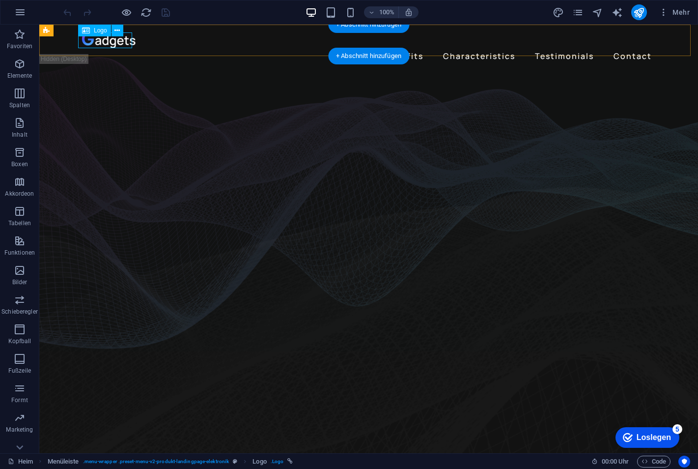
select select "px"
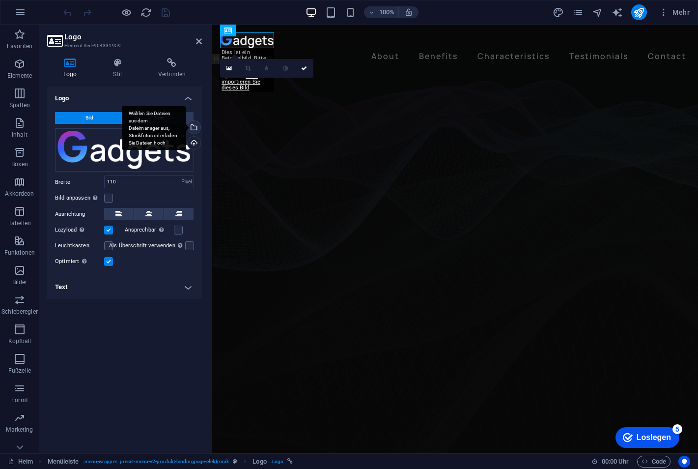
click at [195, 127] on div "Wählen Sie Dateien aus dem Dateimanager aus, Stockfotos oder laden Sie Dateien …" at bounding box center [193, 128] width 15 height 15
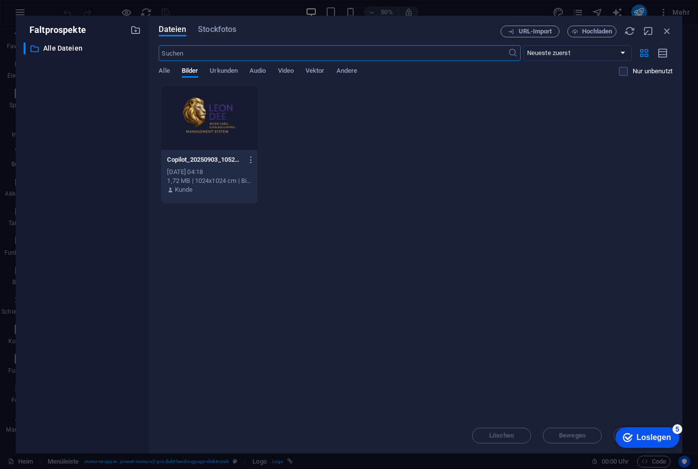
click at [200, 125] on div at bounding box center [209, 118] width 96 height 64
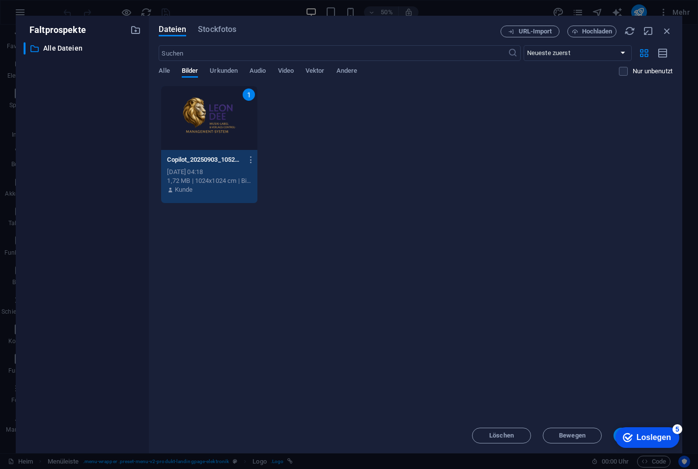
click at [208, 127] on div "1" at bounding box center [209, 118] width 96 height 64
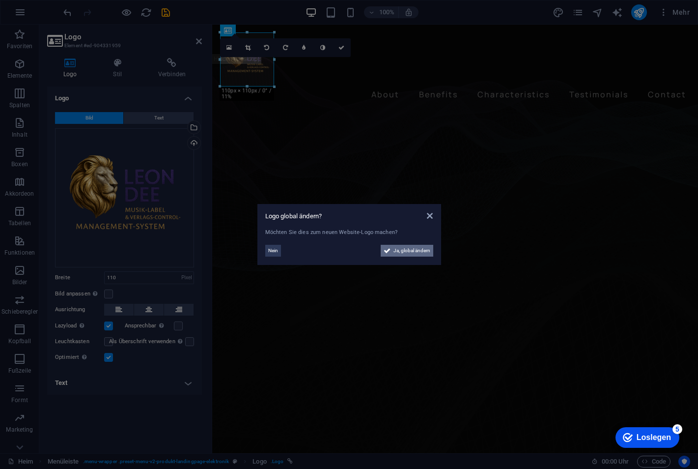
drag, startPoint x: 385, startPoint y: 445, endPoint x: 405, endPoint y: 249, distance: 197.1
click at [405, 249] on span "Ja, global ändern" at bounding box center [412, 251] width 37 height 12
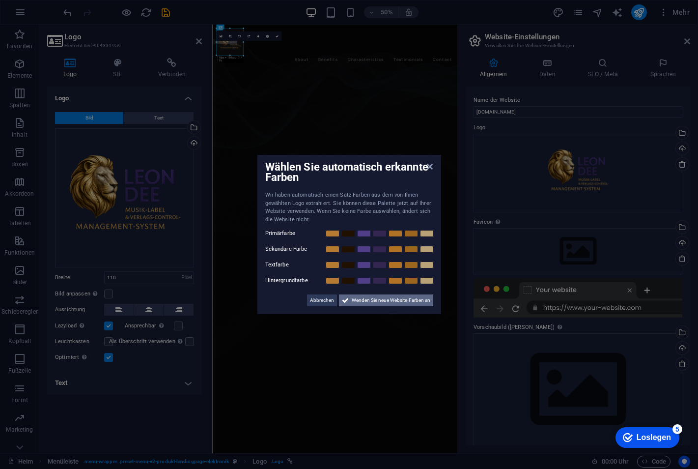
click at [377, 299] on span "Wenden Sie neue Website-Farben an" at bounding box center [391, 300] width 79 height 12
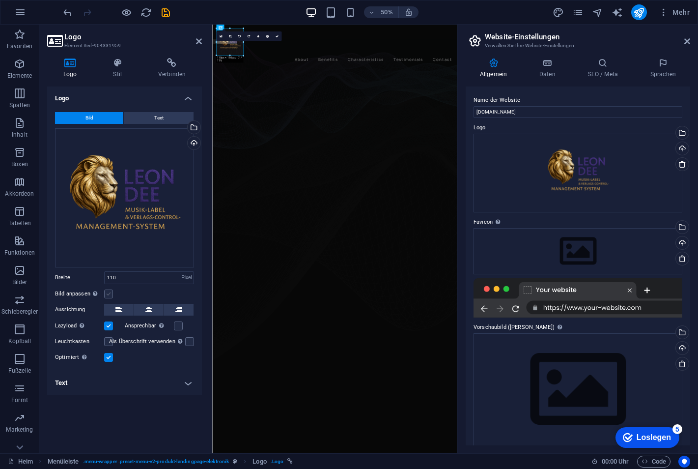
click at [108, 291] on label at bounding box center [108, 293] width 9 height 9
click at [0, 0] on input "Bild anpassen Automatisches Anpassen des Bildes an eine feste Breite und Höhe" at bounding box center [0, 0] width 0 height 0
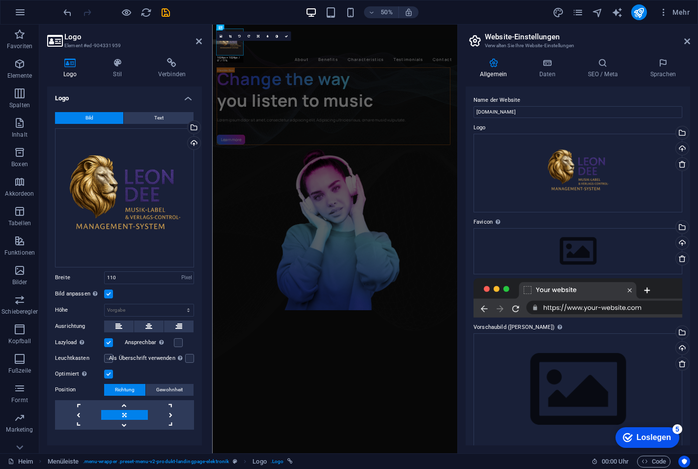
click at [110, 355] on label at bounding box center [108, 358] width 9 height 9
click at [0, 0] on input "Leuchtkasten" at bounding box center [0, 0] width 0 height 0
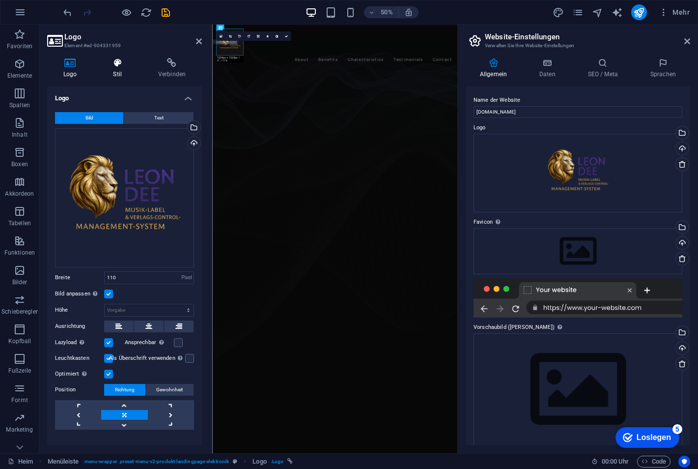
click at [116, 65] on icon at bounding box center [117, 63] width 41 height 10
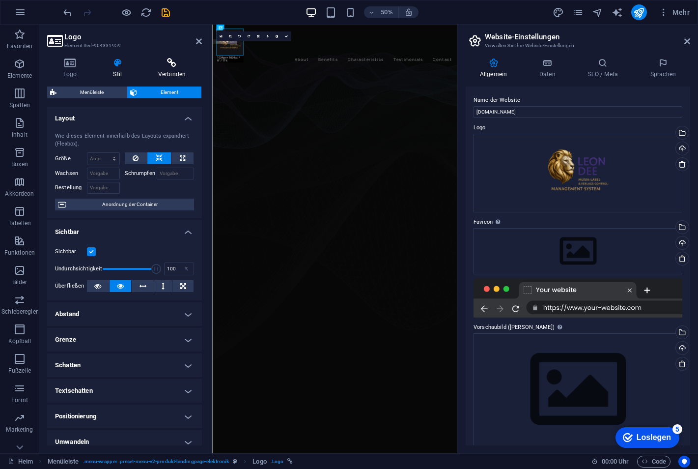
click at [183, 65] on icon at bounding box center [172, 63] width 60 height 10
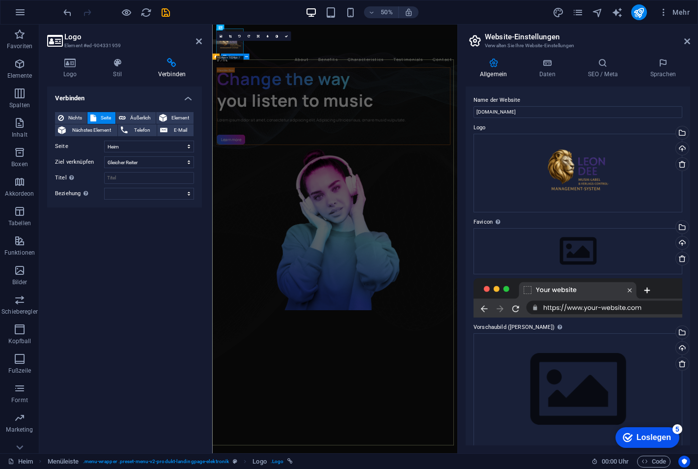
drag, startPoint x: 383, startPoint y: 200, endPoint x: 519, endPoint y: 127, distance: 153.3
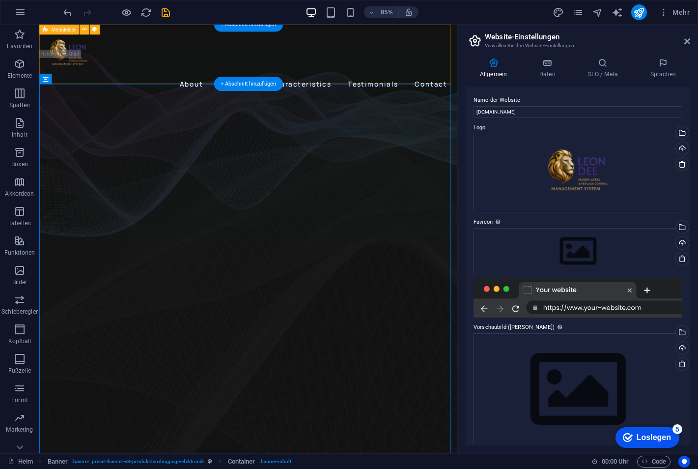
click at [44, 60] on div "About Benefits Characteristics Testimonials Contact" at bounding box center [285, 68] width 492 height 86
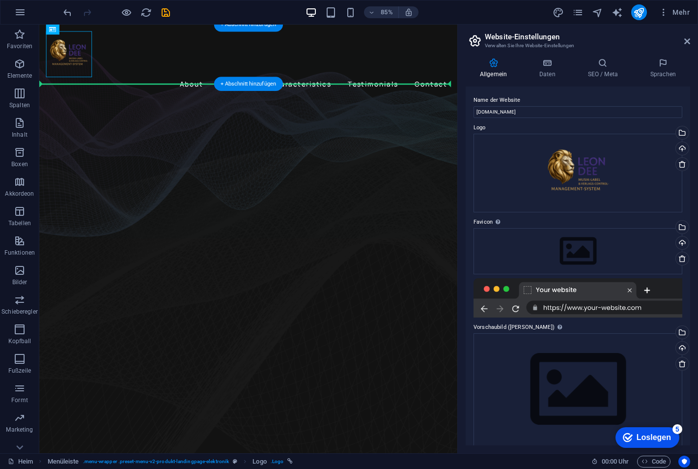
drag, startPoint x: 64, startPoint y: 50, endPoint x: 180, endPoint y: 68, distance: 118.0
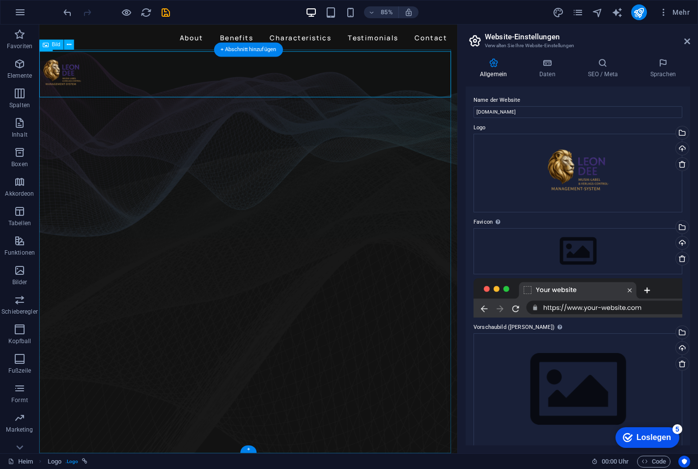
click at [188, 79] on figure at bounding box center [285, 291] width 492 height 475
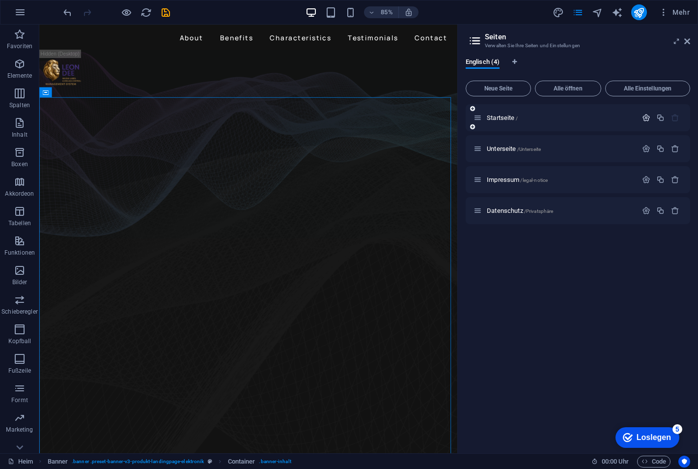
click at [648, 117] on icon "button" at bounding box center [646, 118] width 8 height 8
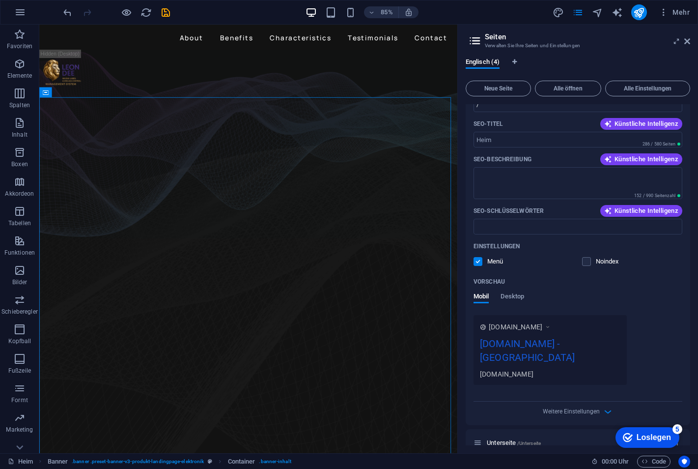
scroll to position [149, 0]
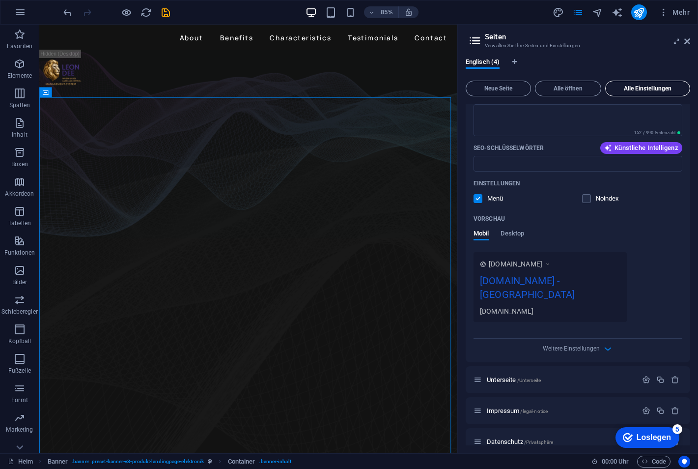
click at [640, 88] on span "Alle Einstellungen" at bounding box center [648, 89] width 76 height 6
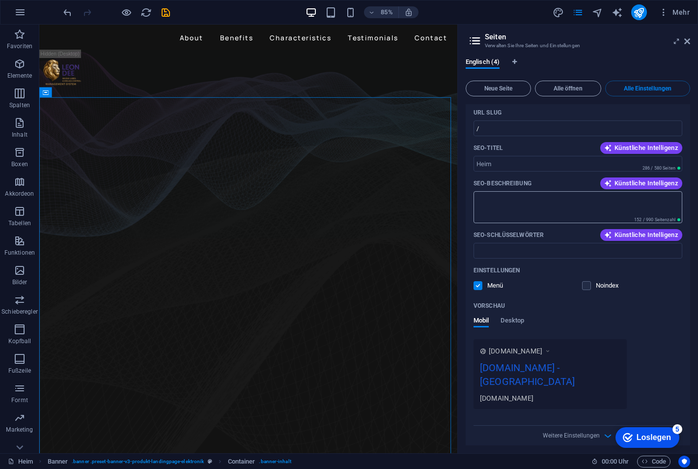
scroll to position [0, 0]
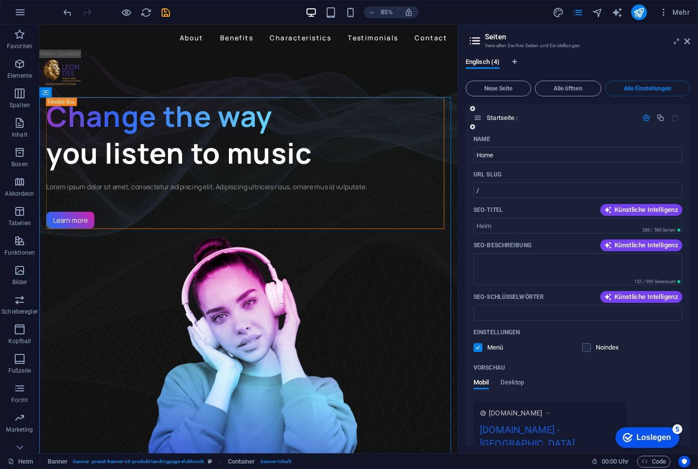
click at [642, 115] on icon "button" at bounding box center [646, 118] width 8 height 8
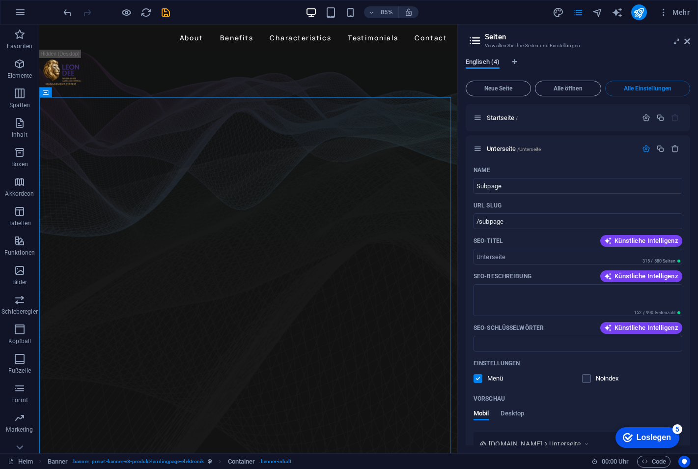
click at [478, 61] on span "Englisch (4)" at bounding box center [483, 63] width 34 height 14
click at [483, 58] on span "Englisch (4)" at bounding box center [483, 63] width 34 height 14
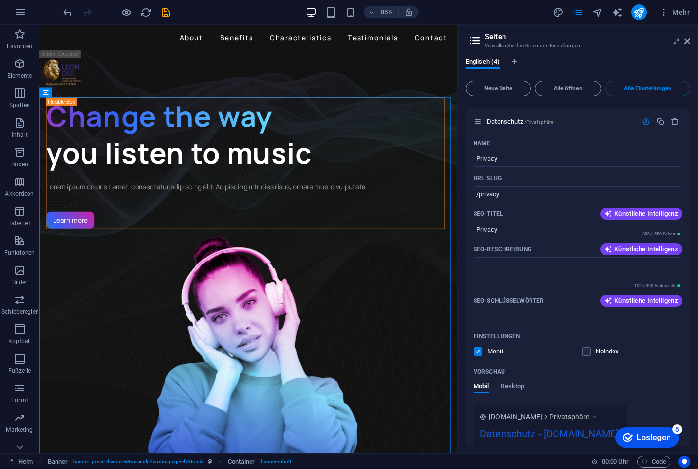
scroll to position [923, 0]
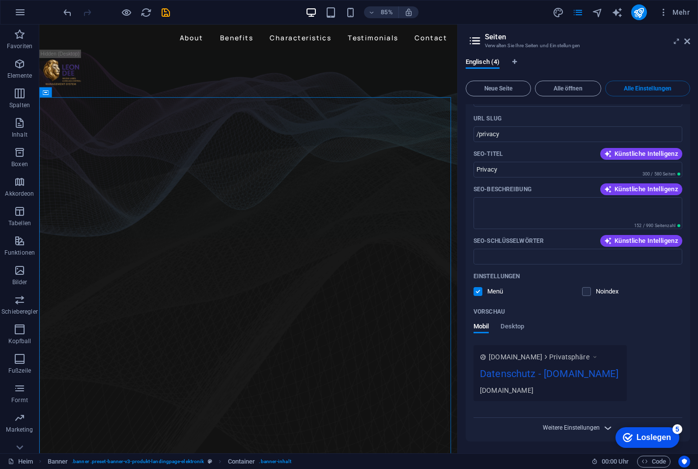
click at [565, 426] on span "Weitere Einstellungen" at bounding box center [571, 427] width 57 height 7
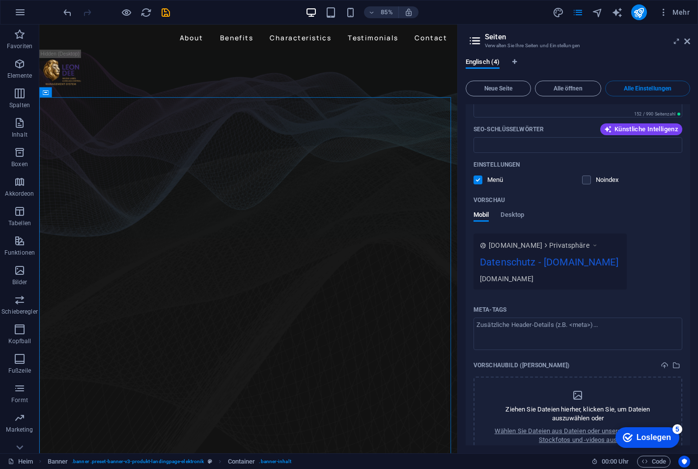
scroll to position [1082, 0]
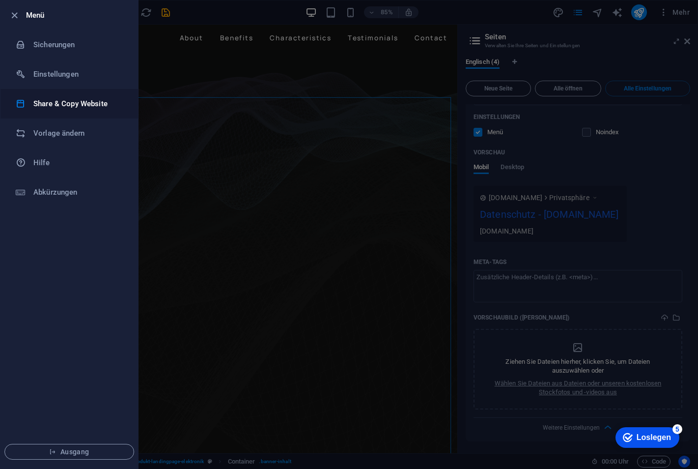
click at [67, 110] on li "Share & Copy Website" at bounding box center [69, 103] width 138 height 29
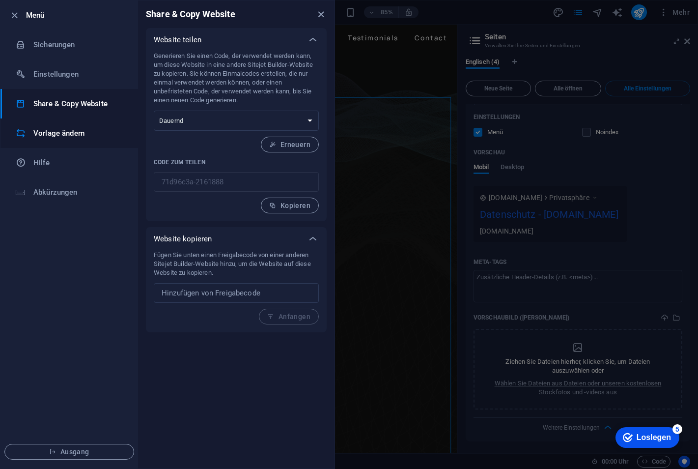
click at [47, 128] on h6 "Vorlage ändern" at bounding box center [78, 133] width 91 height 12
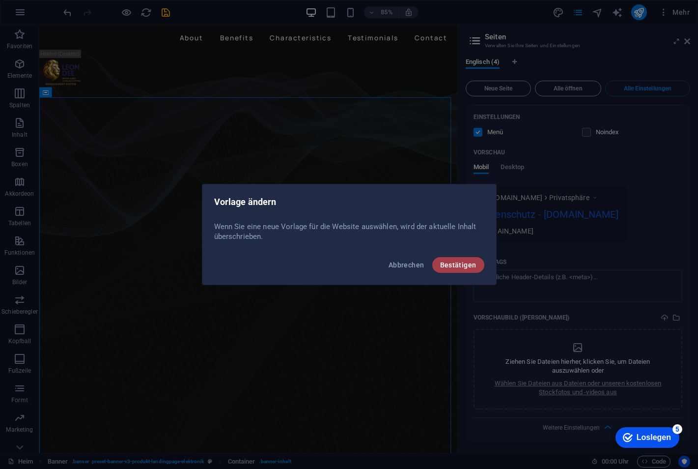
click at [451, 264] on span "Bestätigen" at bounding box center [458, 265] width 36 height 8
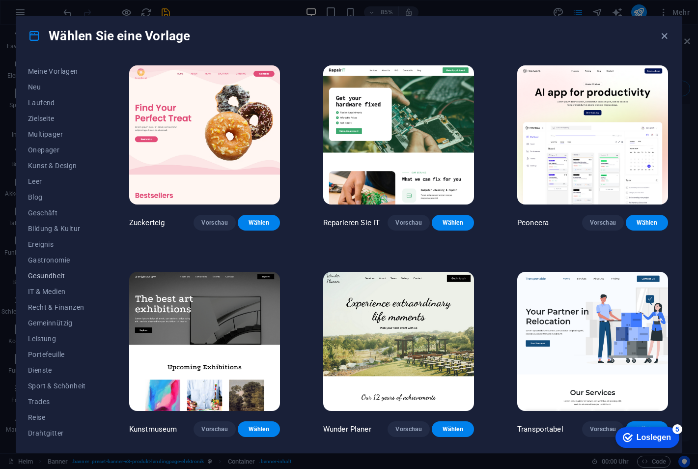
scroll to position [16, 0]
click at [35, 31] on icon at bounding box center [34, 35] width 13 height 13
click at [158, 30] on font "Wählen Sie eine Vorlage" at bounding box center [120, 36] width 142 height 16
click at [661, 36] on icon "button" at bounding box center [664, 35] width 11 height 11
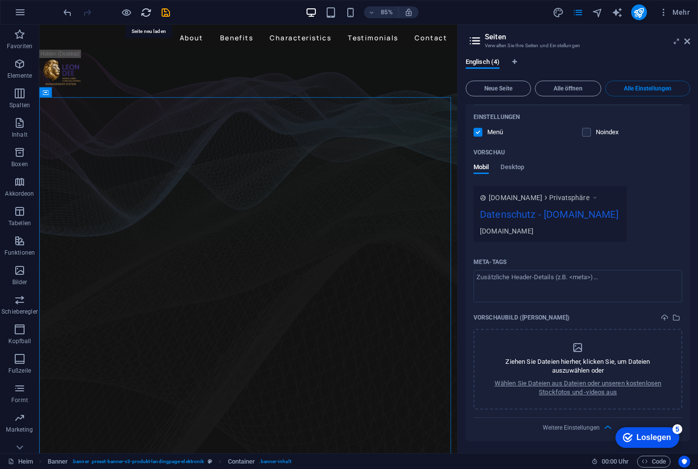
click at [148, 13] on icon "nachladen" at bounding box center [146, 12] width 11 height 11
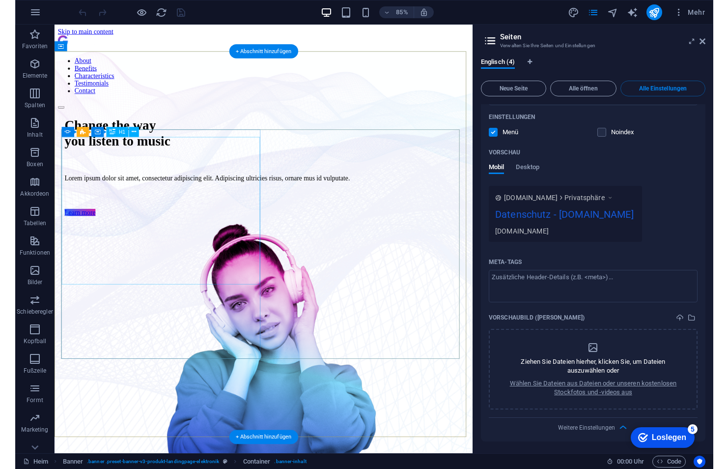
scroll to position [0, 0]
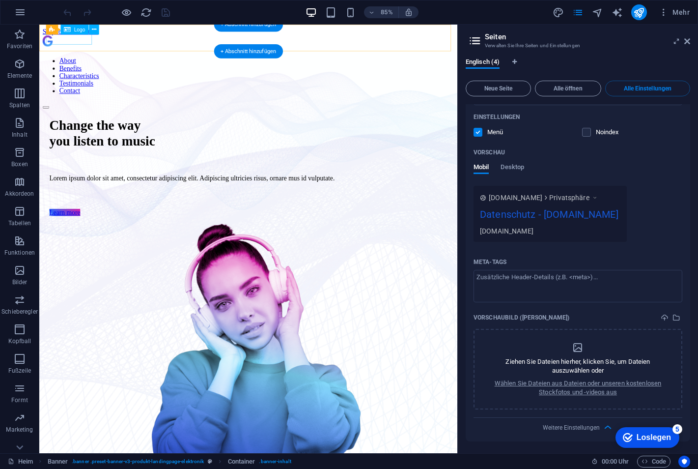
click at [90, 40] on div at bounding box center [285, 46] width 484 height 18
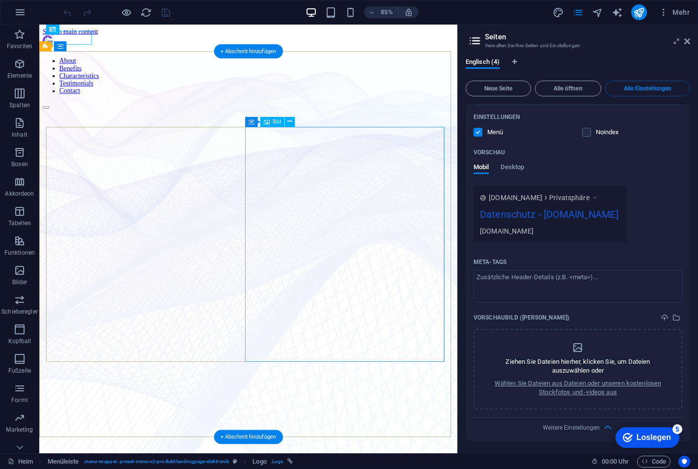
select select "%"
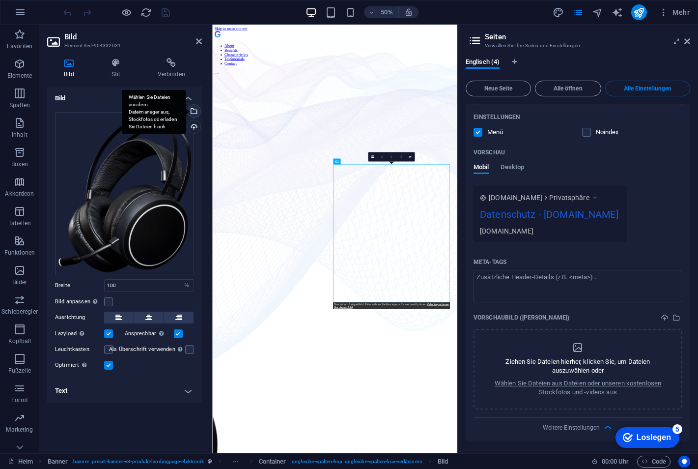
click at [194, 112] on div "Wählen Sie Dateien aus dem Dateimanager aus, Stockfotos oder laden Sie Dateien …" at bounding box center [193, 112] width 15 height 15
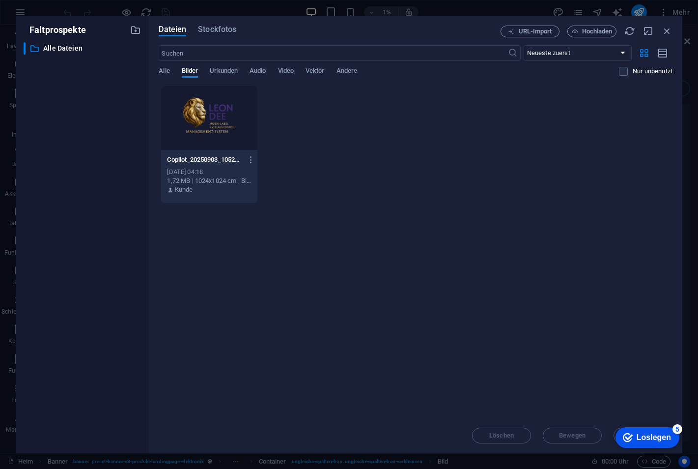
click at [196, 115] on div at bounding box center [209, 118] width 96 height 64
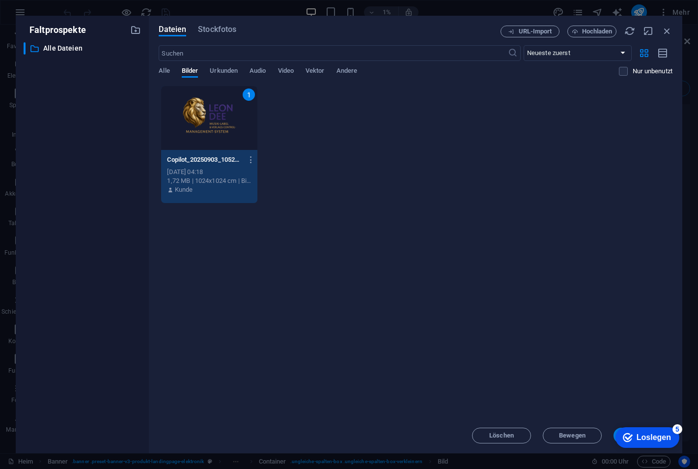
click at [653, 438] on div "Loslegen" at bounding box center [654, 437] width 34 height 9
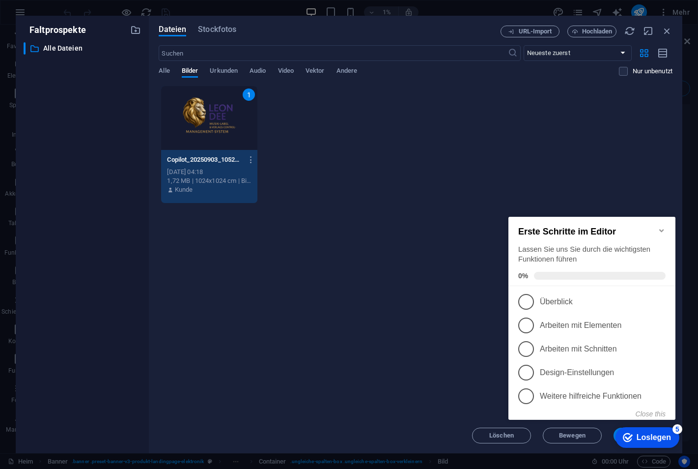
drag, startPoint x: 547, startPoint y: 219, endPoint x: 656, endPoint y: 435, distance: 242.0
click at [656, 435] on div "Loslegen" at bounding box center [654, 437] width 34 height 9
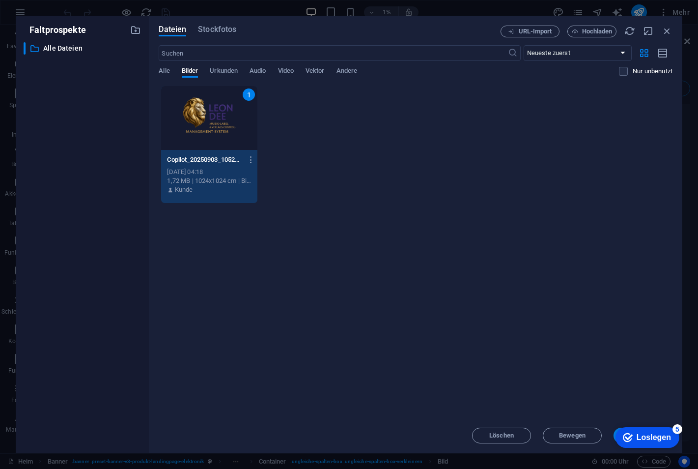
drag, startPoint x: 438, startPoint y: 24, endPoint x: 388, endPoint y: 25, distance: 49.6
click at [388, 25] on div "Dateien Stockfotos URL-Import Hochladen ​ Neueste zuerst Älteste zuerst Name (A…" at bounding box center [416, 234] width 534 height 437
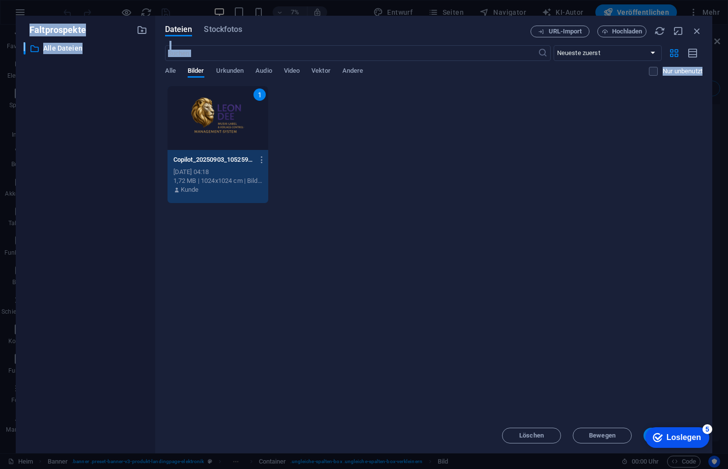
drag, startPoint x: 720, startPoint y: 410, endPoint x: 732, endPoint y: 320, distance: 91.3
click at [698, 320] on html "[DOMAIN_NAME] Home Favoriten Elemente Spalten Inhalt Boxen Akkordeon Tabellen F…" at bounding box center [364, 234] width 728 height 469
click at [645, 438] on div "Häkchen Loslegen 5 Erste Schritte im Editor Lassen Sie uns Sie durch die wichti…" at bounding box center [676, 436] width 73 height 29
click at [646, 434] on div "Häkchen Loslegen 5" at bounding box center [678, 437] width 64 height 21
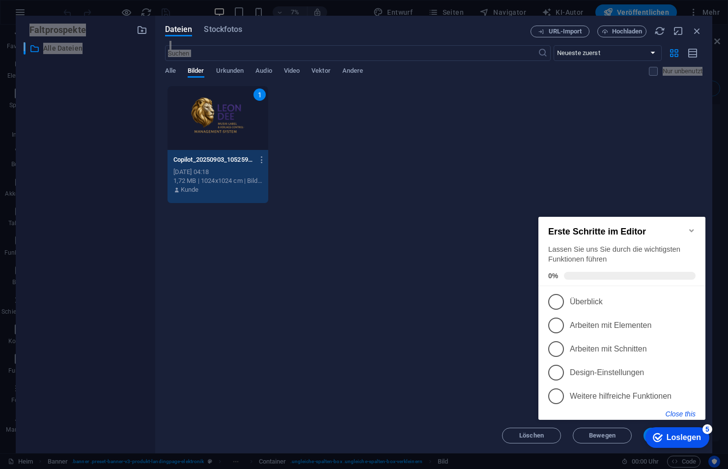
click at [692, 411] on button "Close this" at bounding box center [681, 414] width 30 height 8
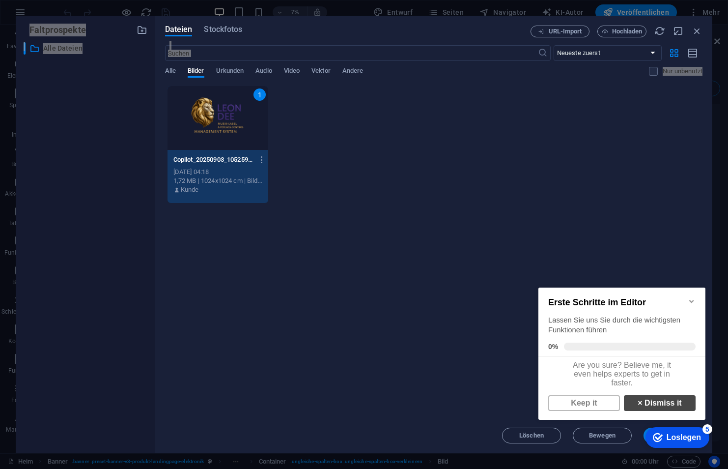
click at [651, 406] on link "× Dismiss it" at bounding box center [660, 403] width 72 height 16
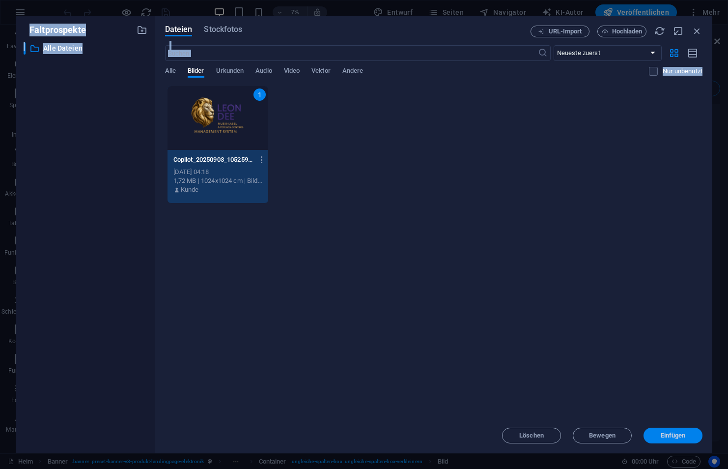
click at [669, 433] on span "Einfügen" at bounding box center [673, 436] width 25 height 6
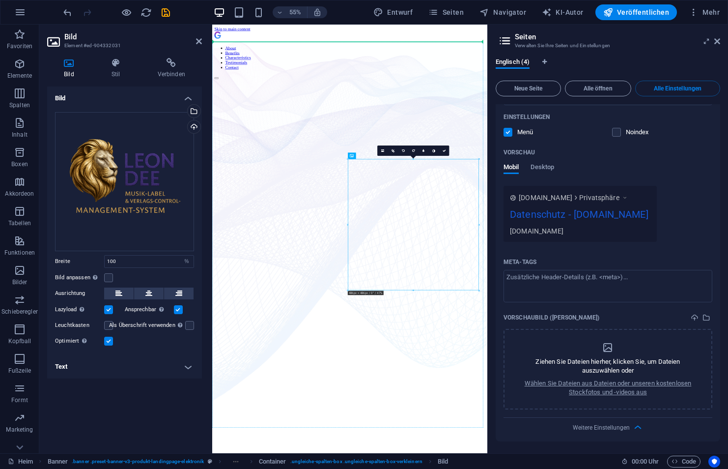
drag, startPoint x: 603, startPoint y: 349, endPoint x: 361, endPoint y: 174, distance: 298.1
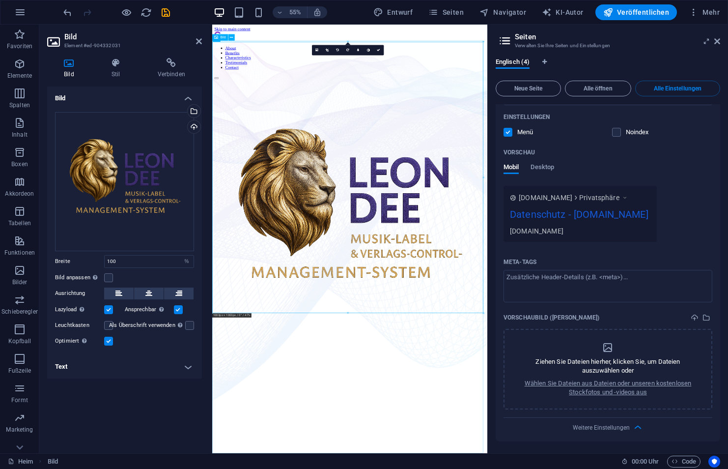
drag, startPoint x: 458, startPoint y: 259, endPoint x: 554, endPoint y: 175, distance: 127.5
click at [555, 168] on figure at bounding box center [462, 429] width 500 height 750
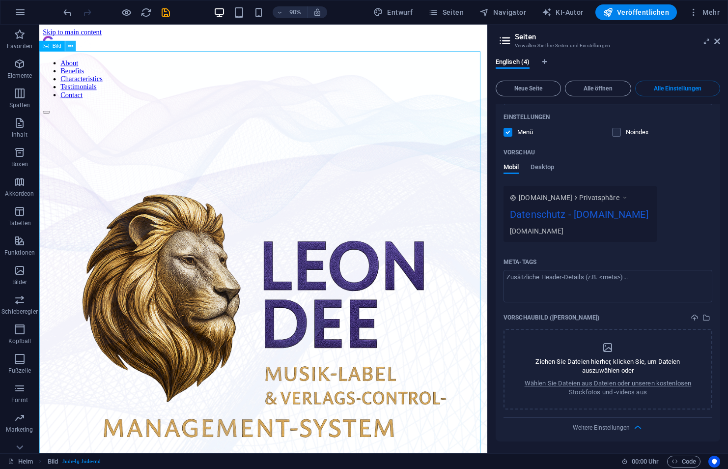
click at [66, 45] on button at bounding box center [70, 45] width 11 height 11
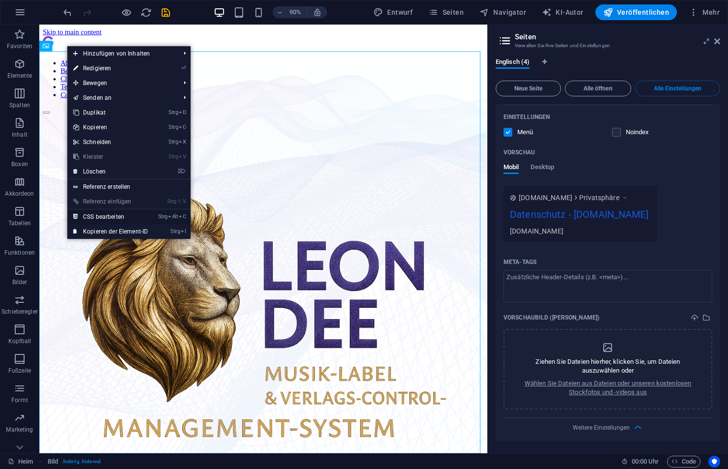
click at [124, 219] on font "CSS bearbeiten" at bounding box center [103, 216] width 41 height 7
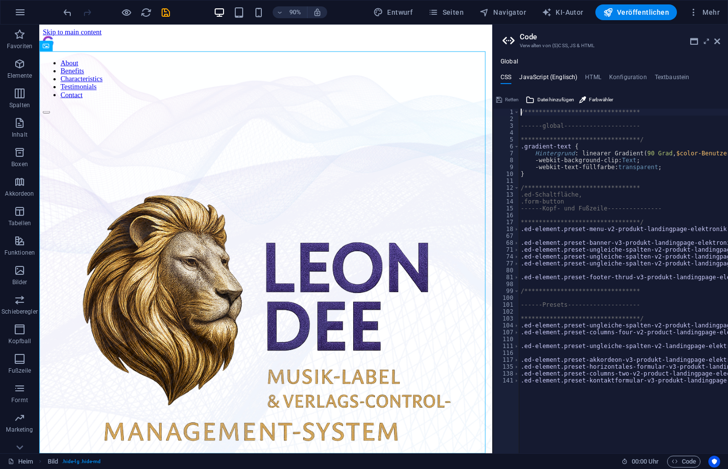
click at [551, 75] on h4 "JavaScript (Englisch)" at bounding box center [548, 79] width 58 height 11
type textarea "/* JS for preset "Menu V2" */"
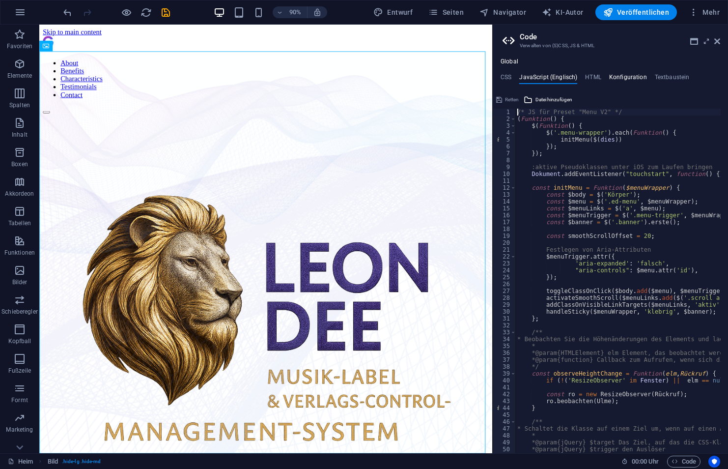
click at [643, 77] on h4 "Konfiguration" at bounding box center [628, 79] width 38 height 11
type textarea "$color-background: #121212;"
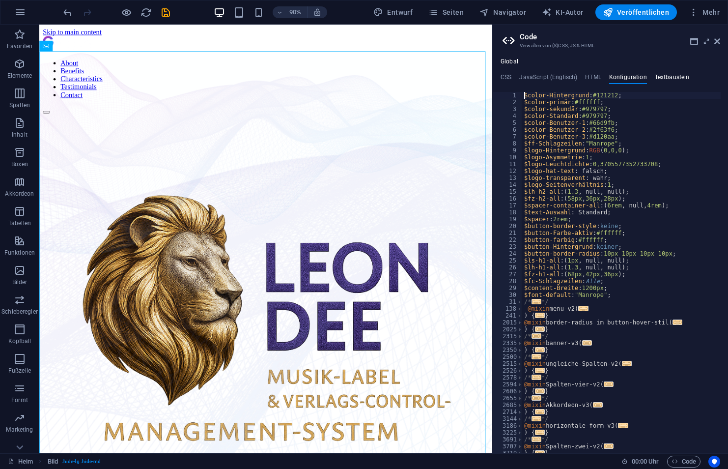
click at [664, 76] on h4 "Textbaustein" at bounding box center [672, 79] width 35 height 11
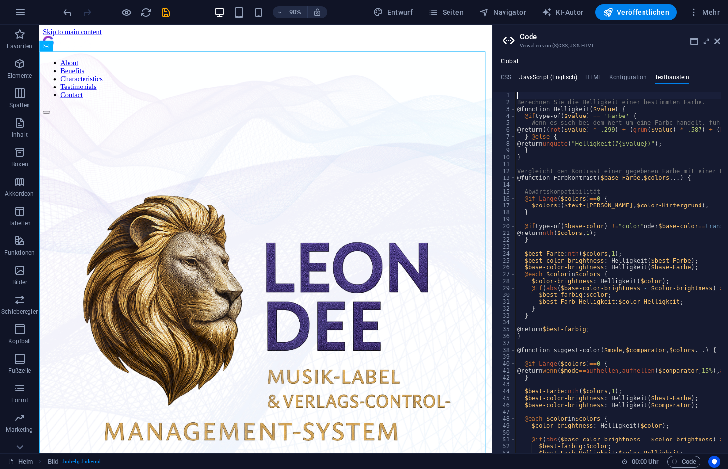
click at [532, 75] on h4 "JavaScript (Englisch)" at bounding box center [548, 79] width 58 height 11
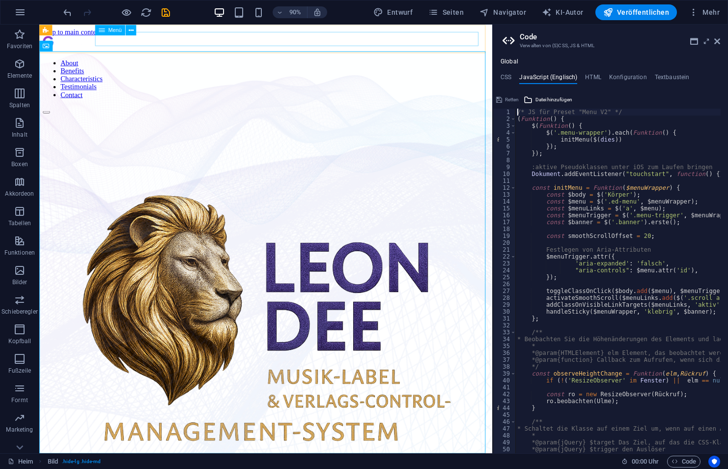
click at [137, 33] on div "Menü" at bounding box center [118, 30] width 47 height 11
click at [504, 72] on div "**********" at bounding box center [610, 255] width 235 height 395
click at [591, 76] on h4 "HTML" at bounding box center [593, 79] width 16 height 11
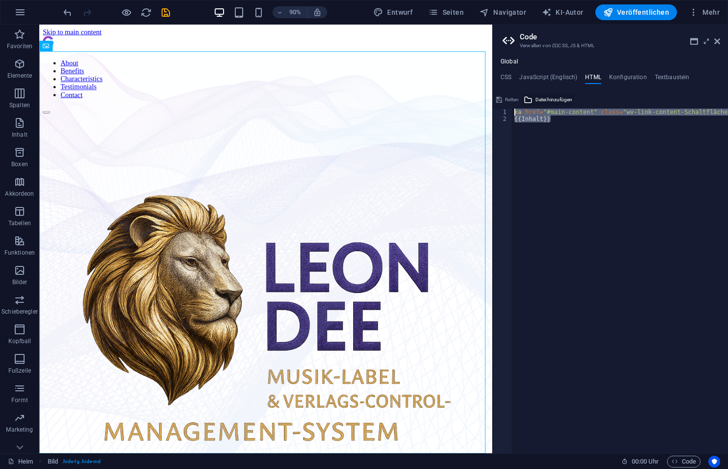
drag, startPoint x: 517, startPoint y: 121, endPoint x: 554, endPoint y: 94, distance: 46.0
click at [549, 94] on div "<a href="#main-content" class="wv-link-content button">Skip to main content</a>…" at bounding box center [610, 272] width 235 height 361
type textarea "<a href="#main-content" class="wv-link-content button">Skip to main content</a>…"
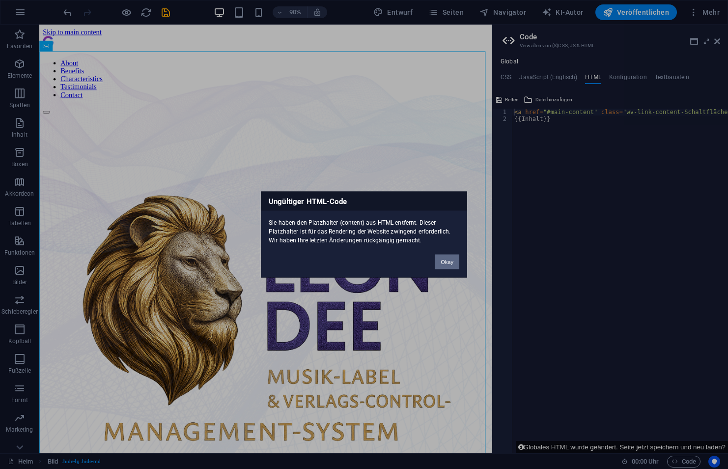
click at [453, 263] on button "Okay" at bounding box center [447, 262] width 25 height 15
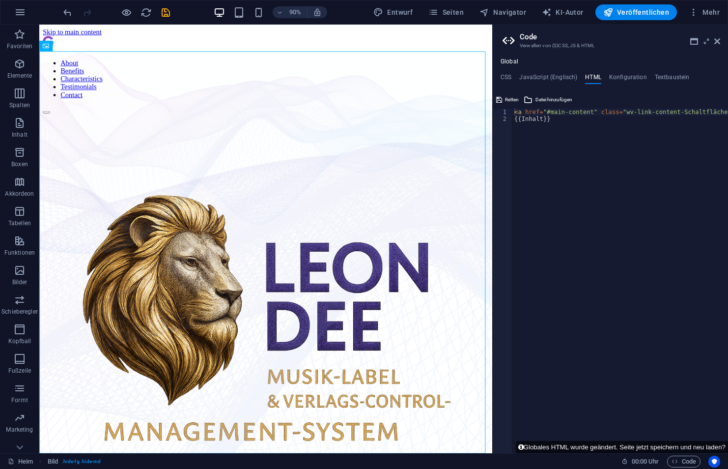
type textarea "{{content}}"
paste textarea
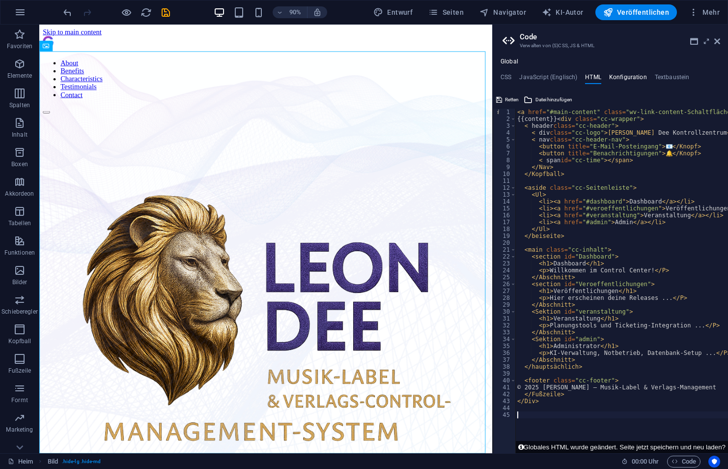
click at [640, 79] on h4 "Konfiguration" at bounding box center [628, 79] width 38 height 11
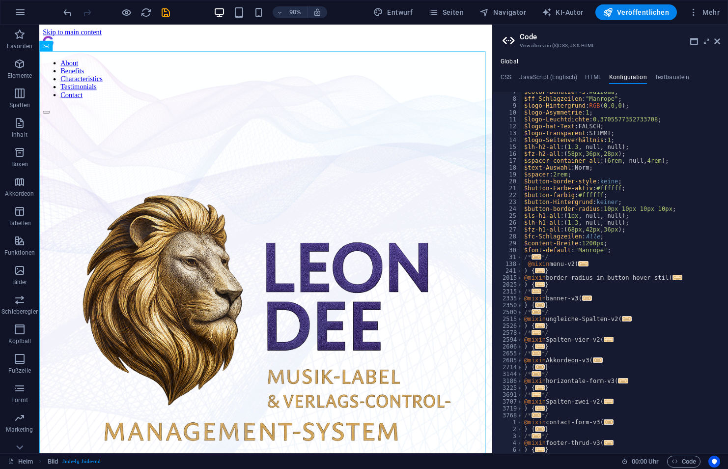
scroll to position [45, 0]
click at [595, 74] on h4 "HTML" at bounding box center [593, 79] width 16 height 11
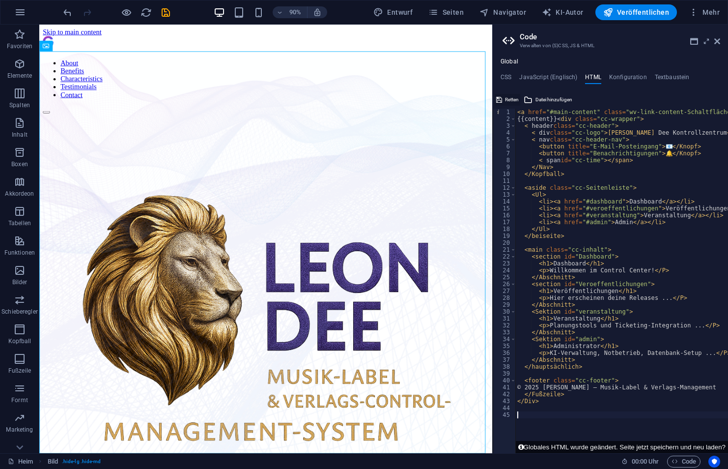
click at [509, 98] on span "Retten" at bounding box center [512, 100] width 14 height 12
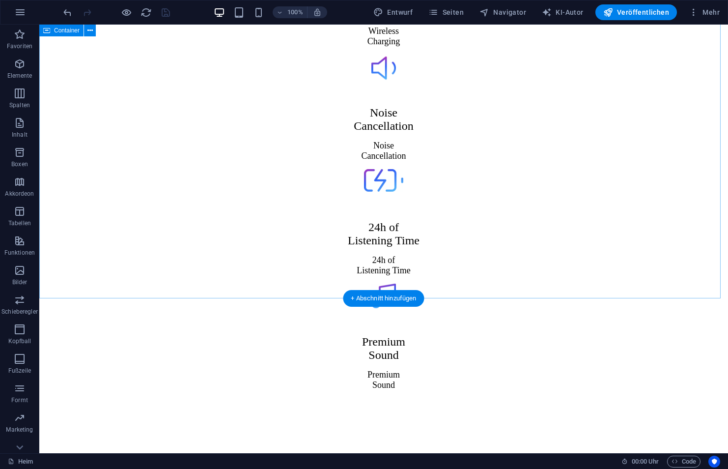
scroll to position [3279, 0]
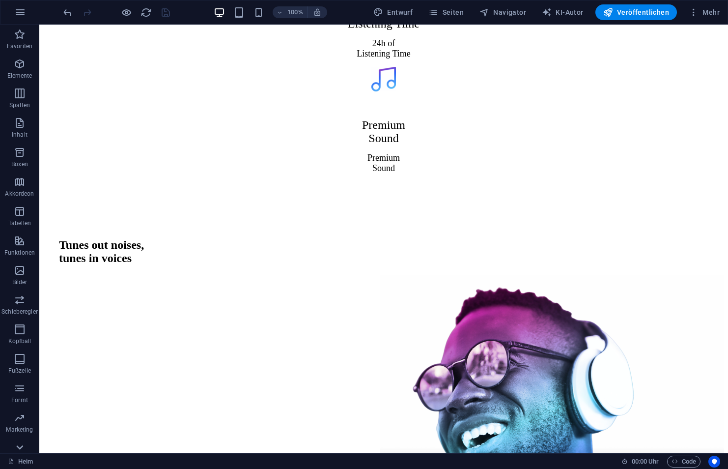
click at [20, 446] on icon at bounding box center [20, 447] width 14 height 14
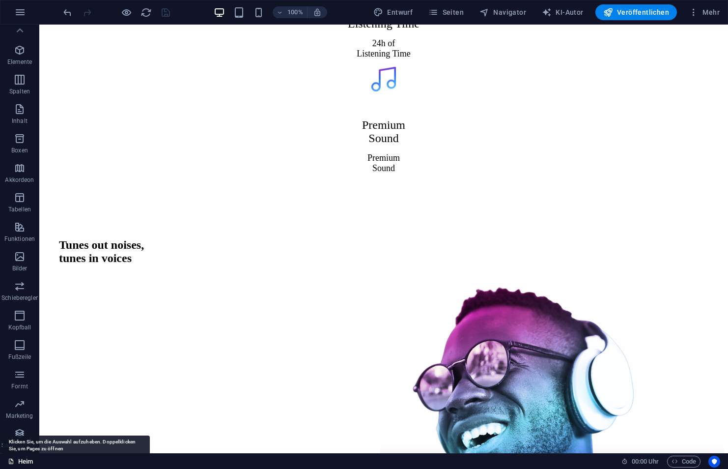
click at [20, 462] on font "Heim" at bounding box center [25, 462] width 15 height 12
click at [21, 458] on font "Heim" at bounding box center [25, 462] width 15 height 12
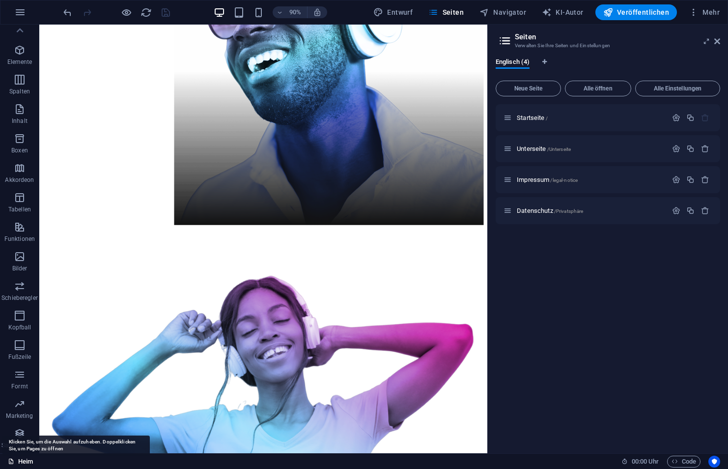
scroll to position [3166, 0]
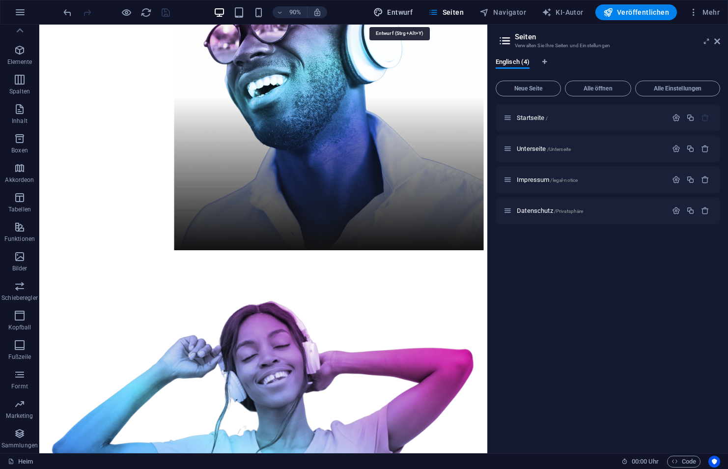
click at [399, 7] on span "Entwurf" at bounding box center [393, 12] width 39 height 10
select select "px"
select select "400"
select select "px"
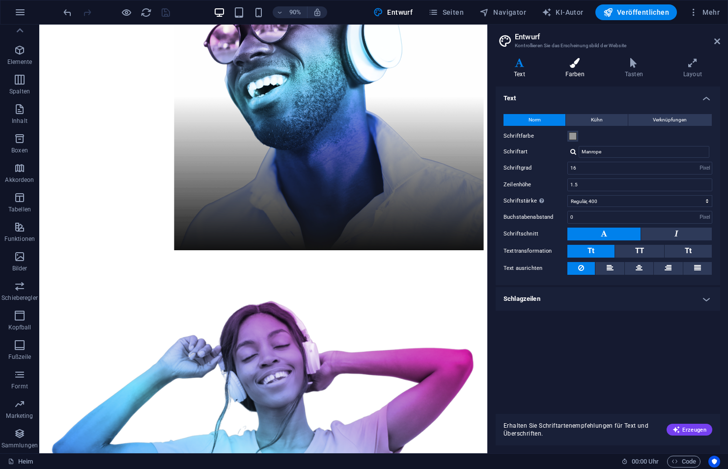
click at [585, 61] on icon at bounding box center [576, 63] width 56 height 10
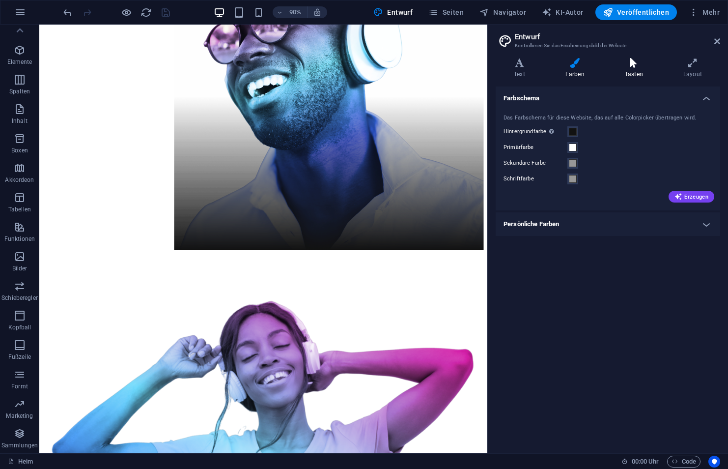
click at [651, 63] on icon at bounding box center [634, 63] width 55 height 10
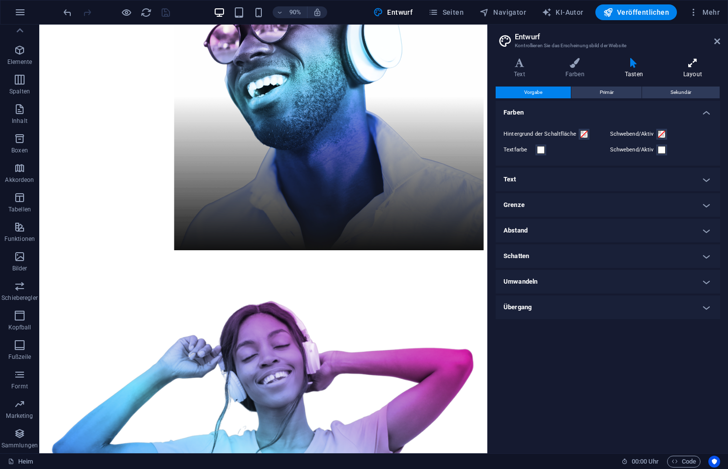
drag, startPoint x: 692, startPoint y: 63, endPoint x: 686, endPoint y: 66, distance: 7.0
click at [691, 64] on icon at bounding box center [692, 63] width 55 height 10
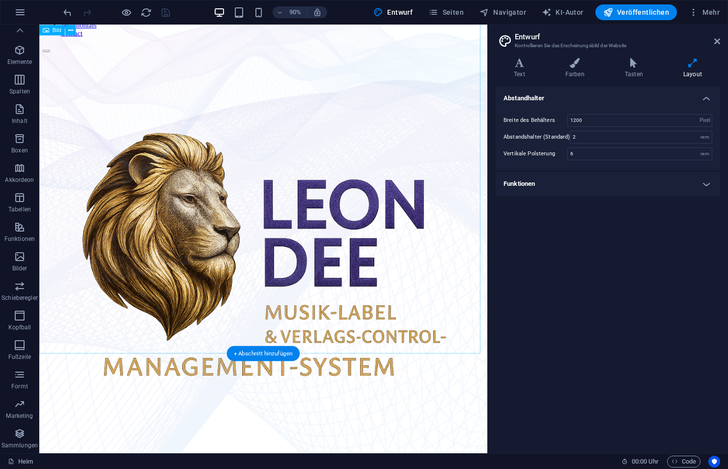
scroll to position [0, 0]
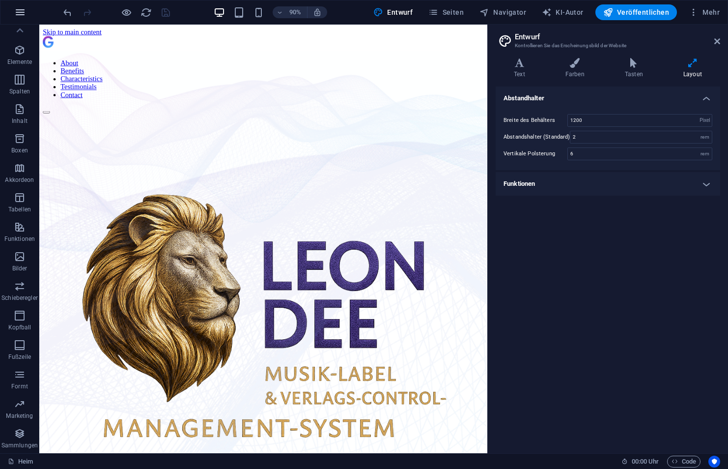
click at [21, 8] on icon "button" at bounding box center [20, 12] width 12 height 12
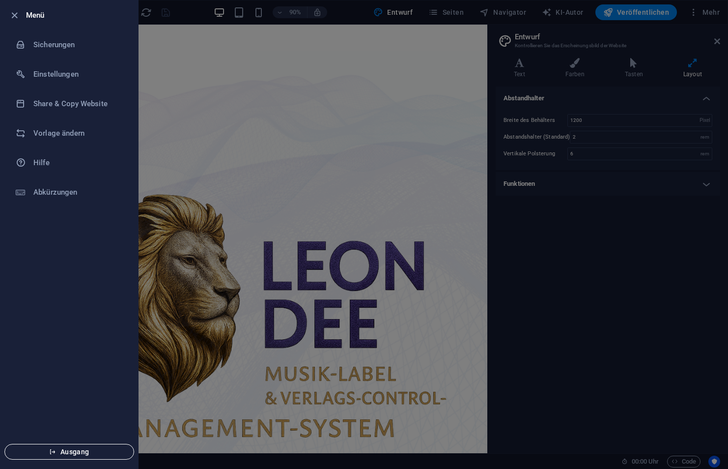
click at [78, 448] on font "Ausgang" at bounding box center [74, 452] width 29 height 8
